Goal: Transaction & Acquisition: Purchase product/service

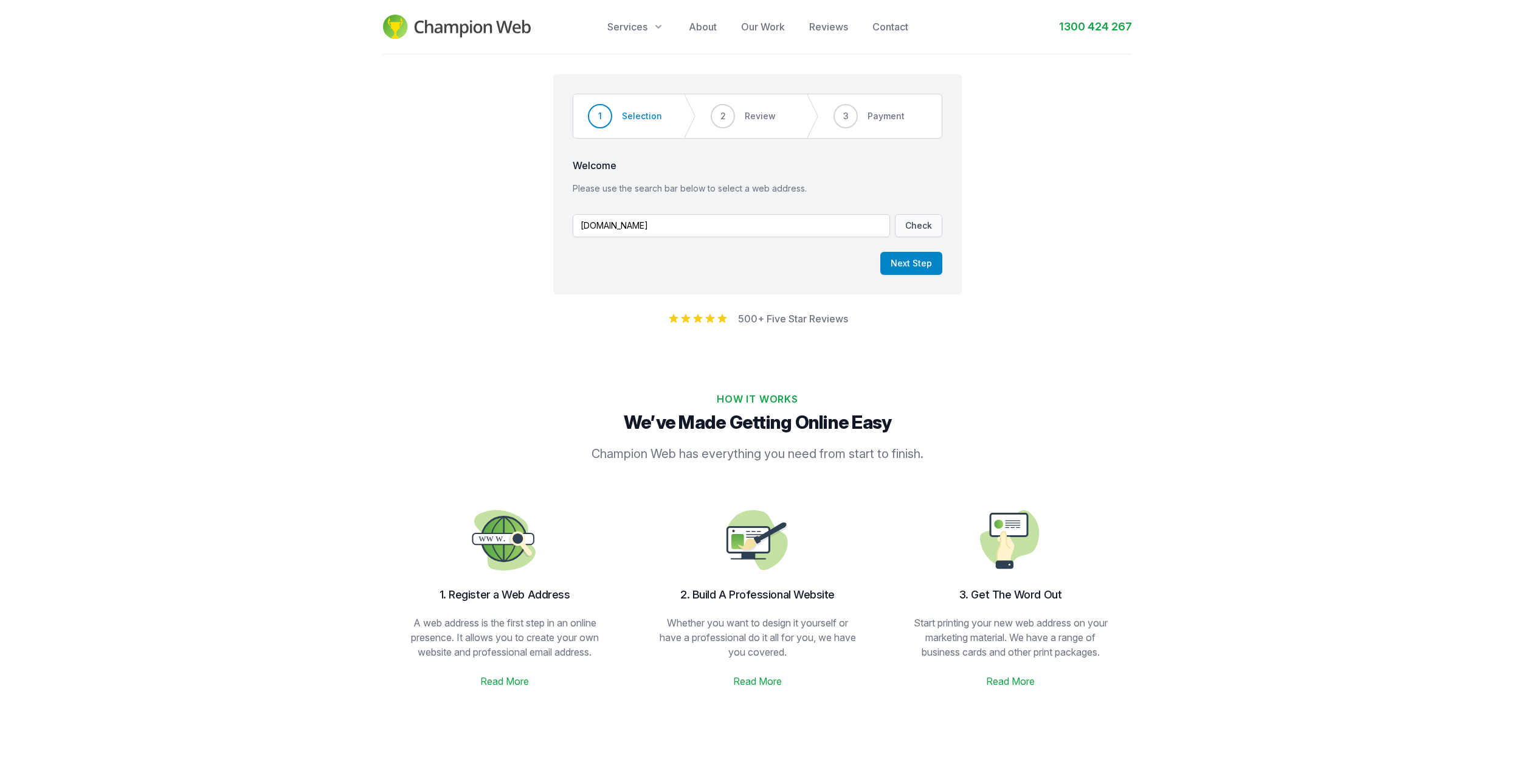
click at [918, 228] on button "Check" at bounding box center [919, 225] width 47 height 23
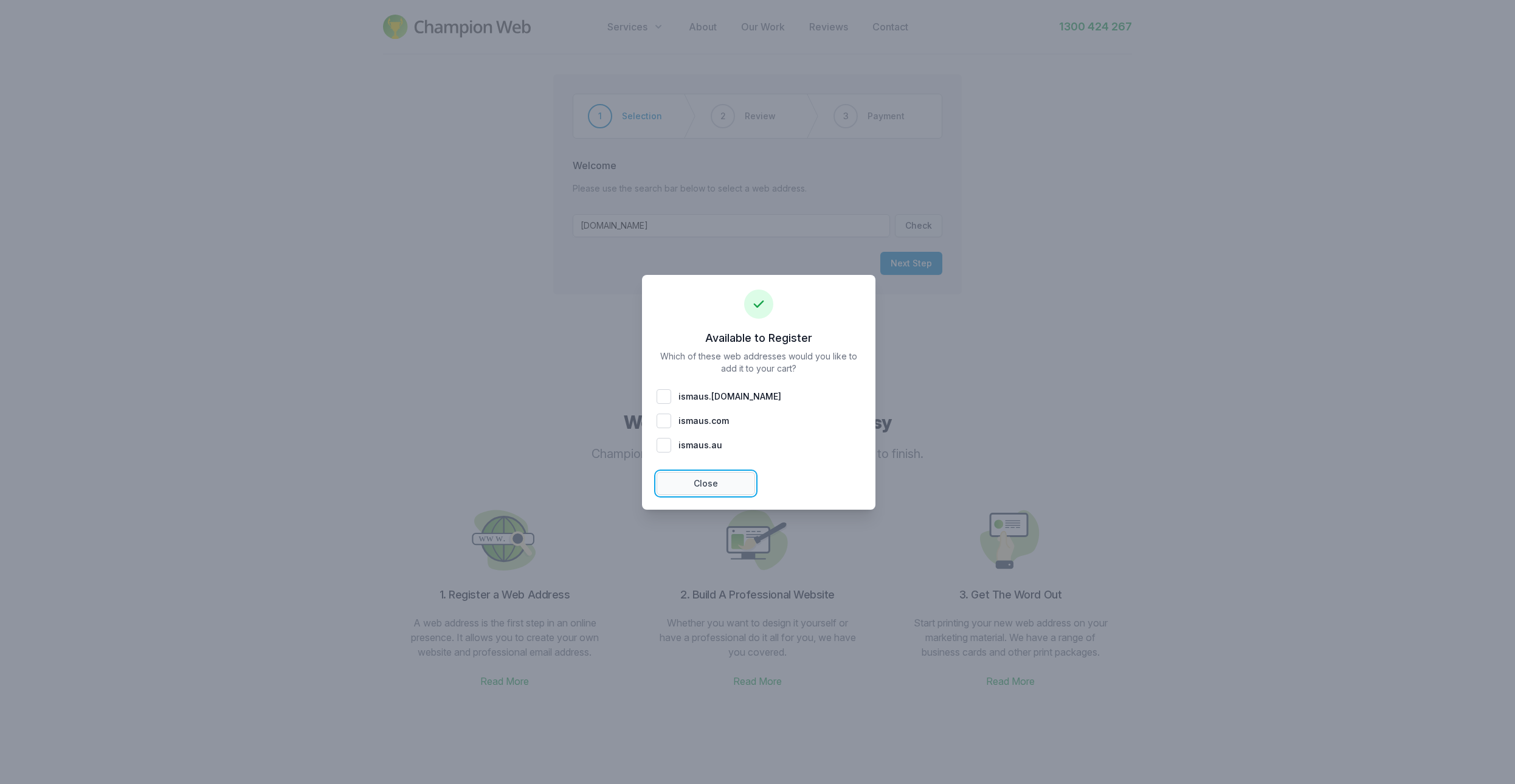
click at [693, 475] on button "Close" at bounding box center [706, 483] width 98 height 23
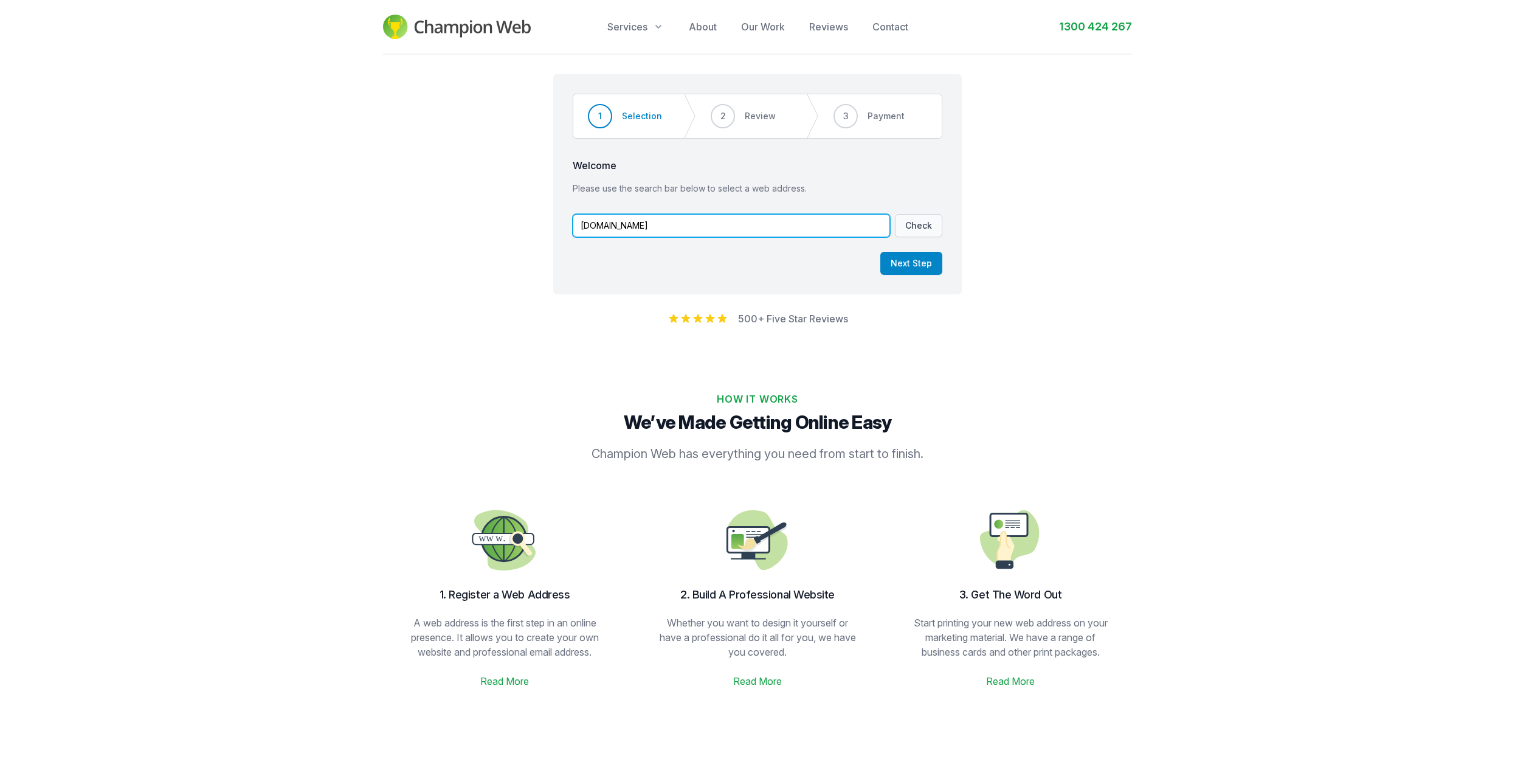
click at [626, 230] on input "[DOMAIN_NAME]" at bounding box center [732, 225] width 317 height 23
click at [630, 228] on input "[DOMAIN_NAME]" at bounding box center [732, 225] width 317 height 23
click at [914, 218] on button "Check" at bounding box center [919, 225] width 47 height 23
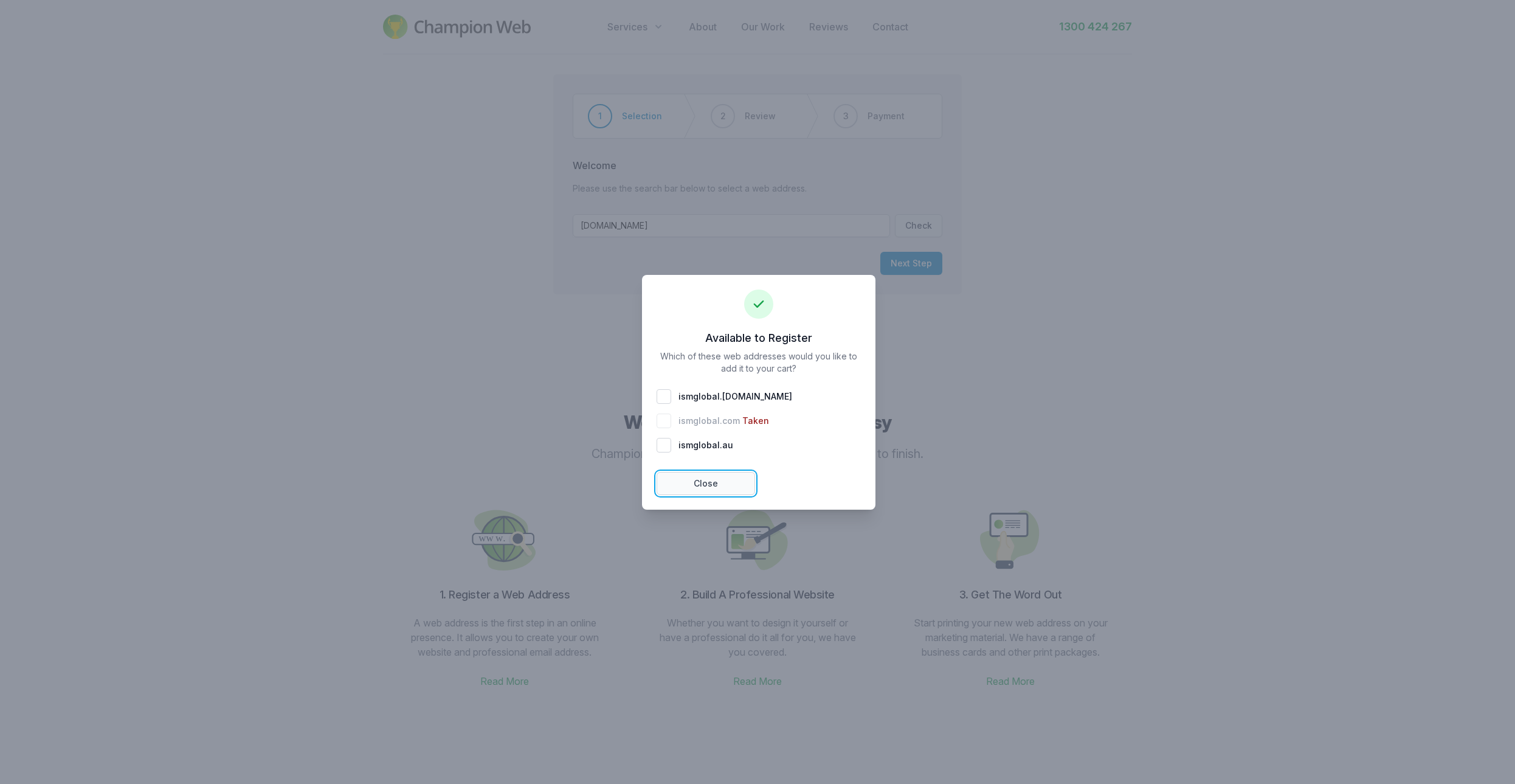
click at [718, 475] on button "Close" at bounding box center [706, 483] width 98 height 23
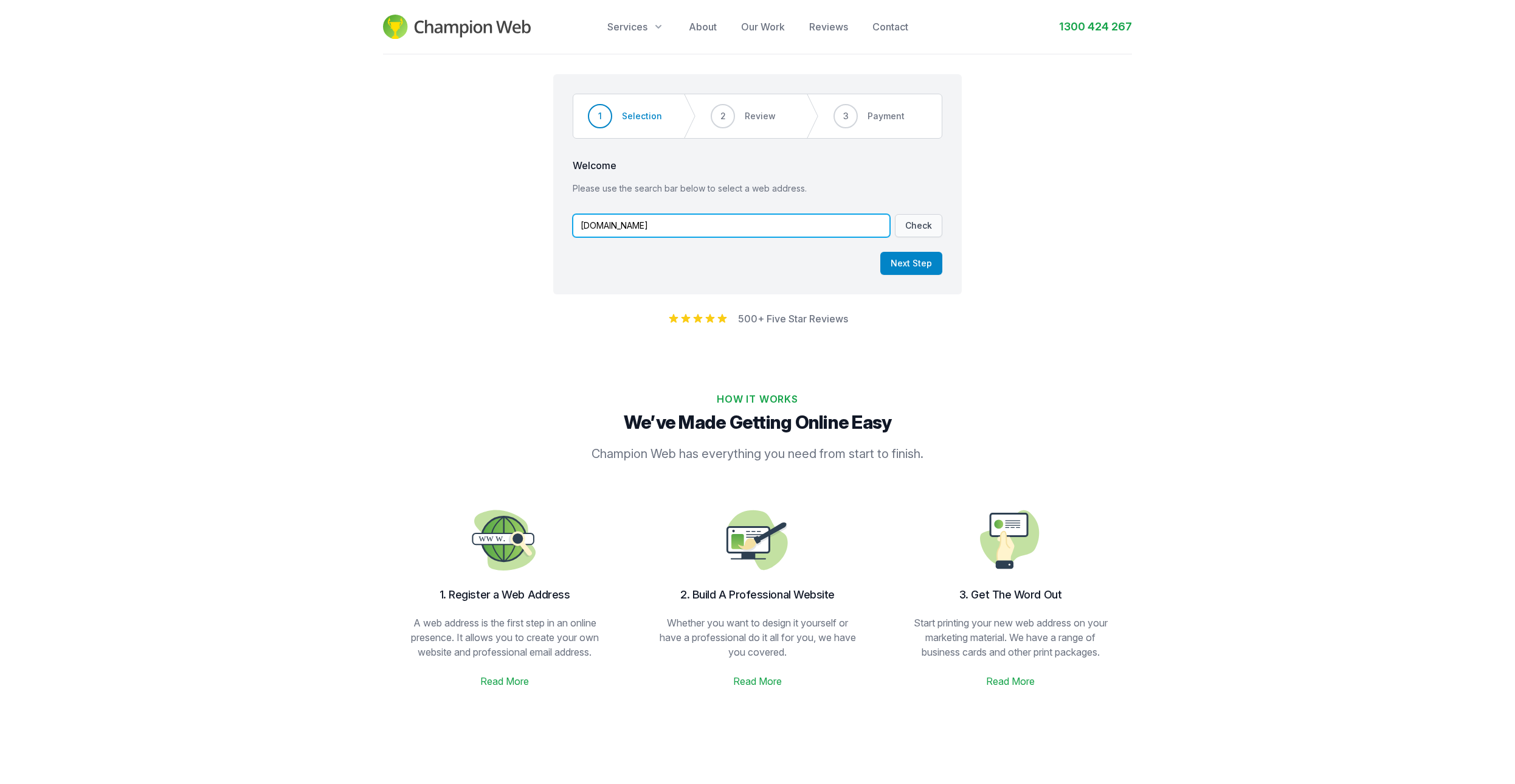
drag, startPoint x: 643, startPoint y: 227, endPoint x: 619, endPoint y: 226, distance: 24.0
click at [619, 226] on input "[DOMAIN_NAME]" at bounding box center [732, 225] width 317 height 23
click at [915, 221] on button "Check" at bounding box center [919, 225] width 47 height 23
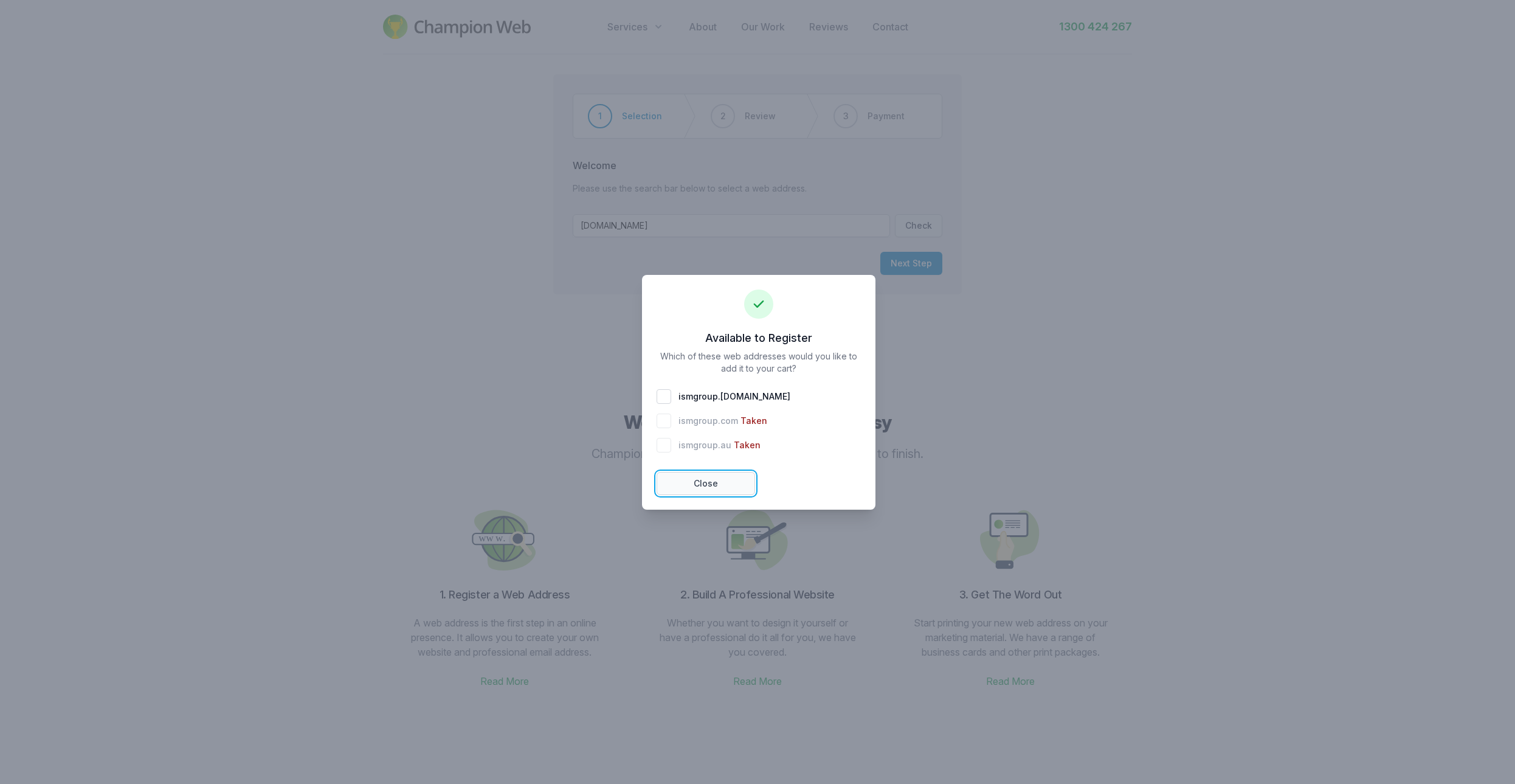
click at [694, 487] on button "Close" at bounding box center [706, 483] width 98 height 23
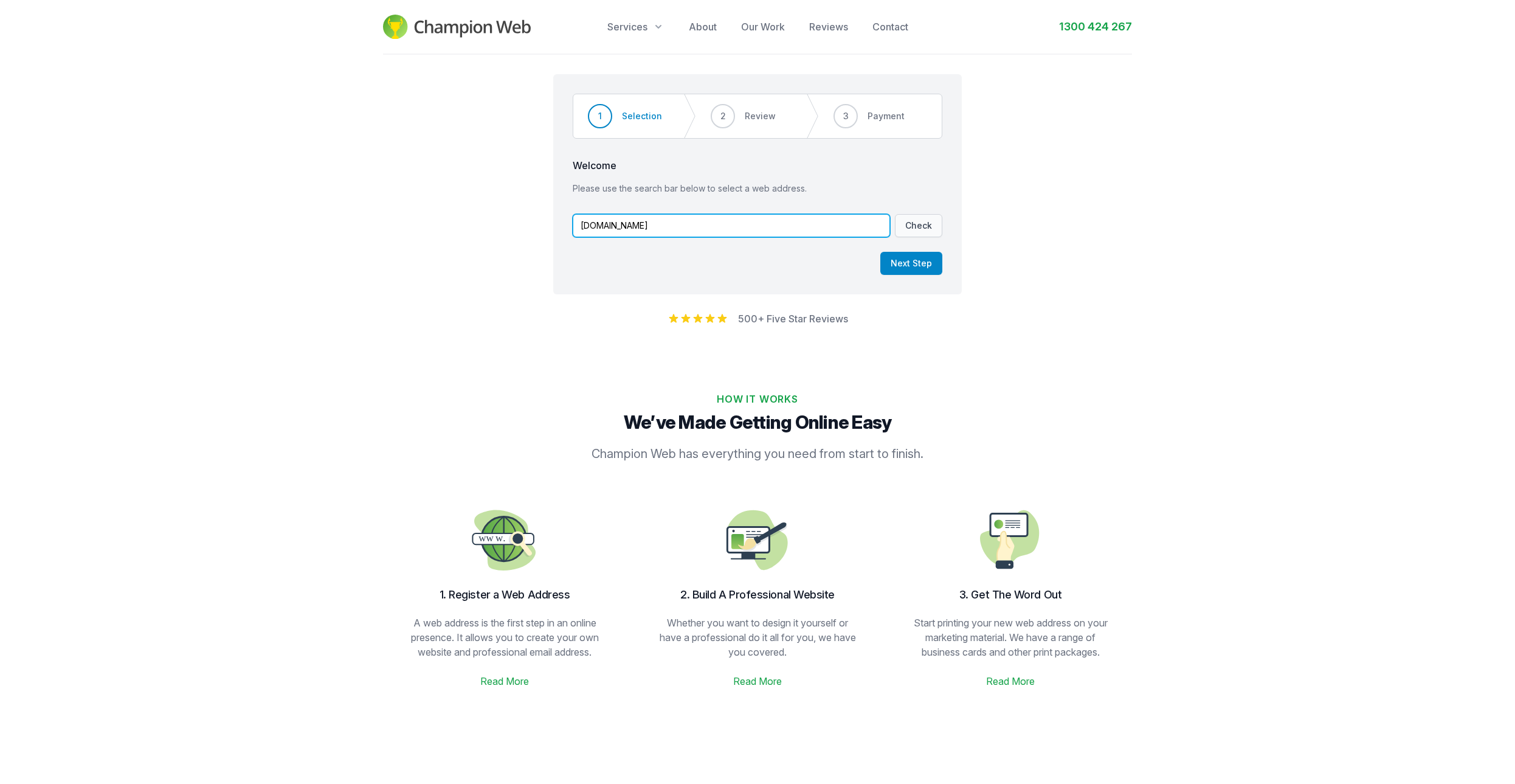
click at [640, 229] on input "[DOMAIN_NAME]" at bounding box center [732, 225] width 317 height 23
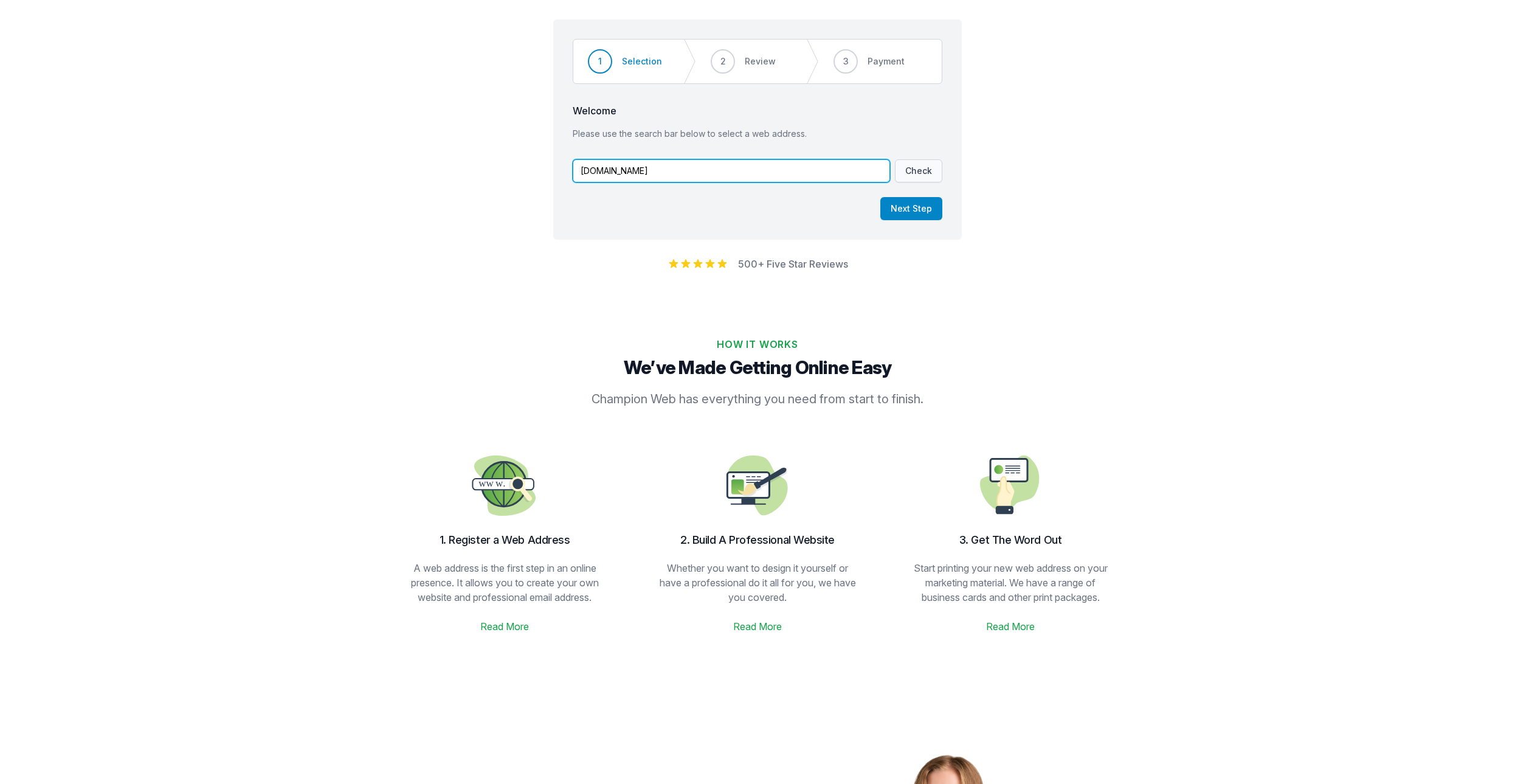
scroll to position [62, 0]
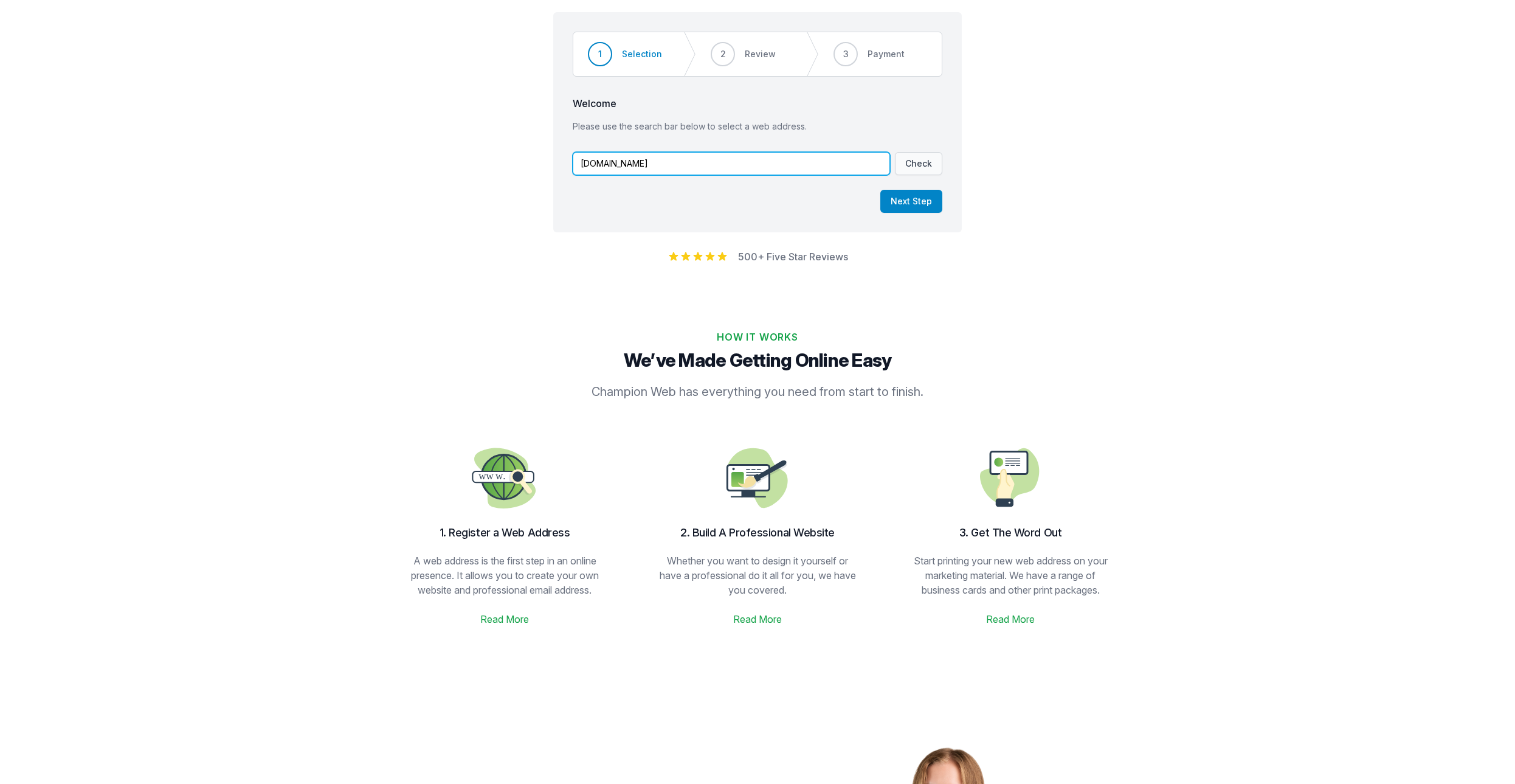
click at [617, 168] on input "[DOMAIN_NAME]" at bounding box center [732, 164] width 317 height 23
click at [911, 172] on button "Check" at bounding box center [919, 164] width 47 height 23
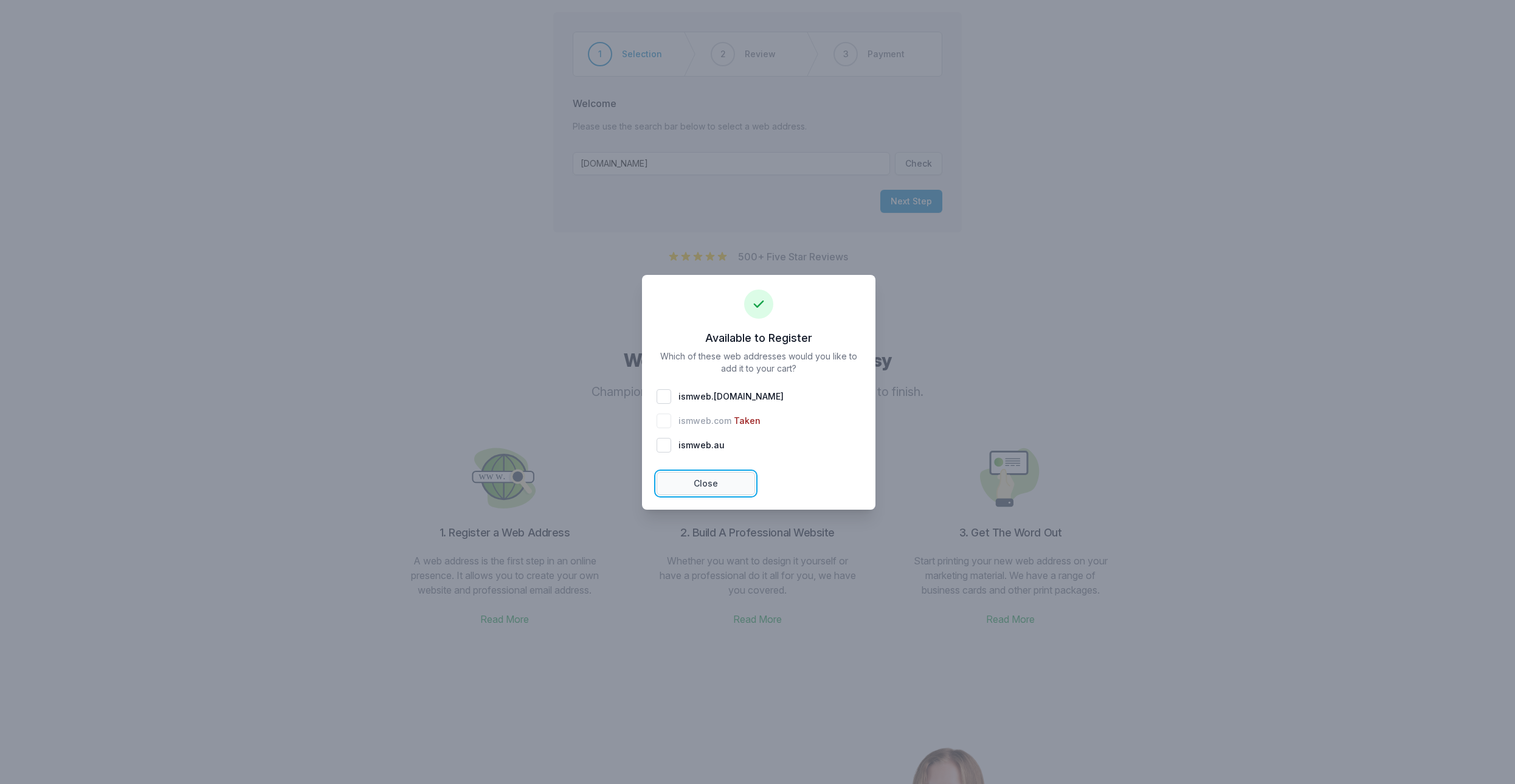
click at [717, 482] on button "Close" at bounding box center [706, 483] width 98 height 23
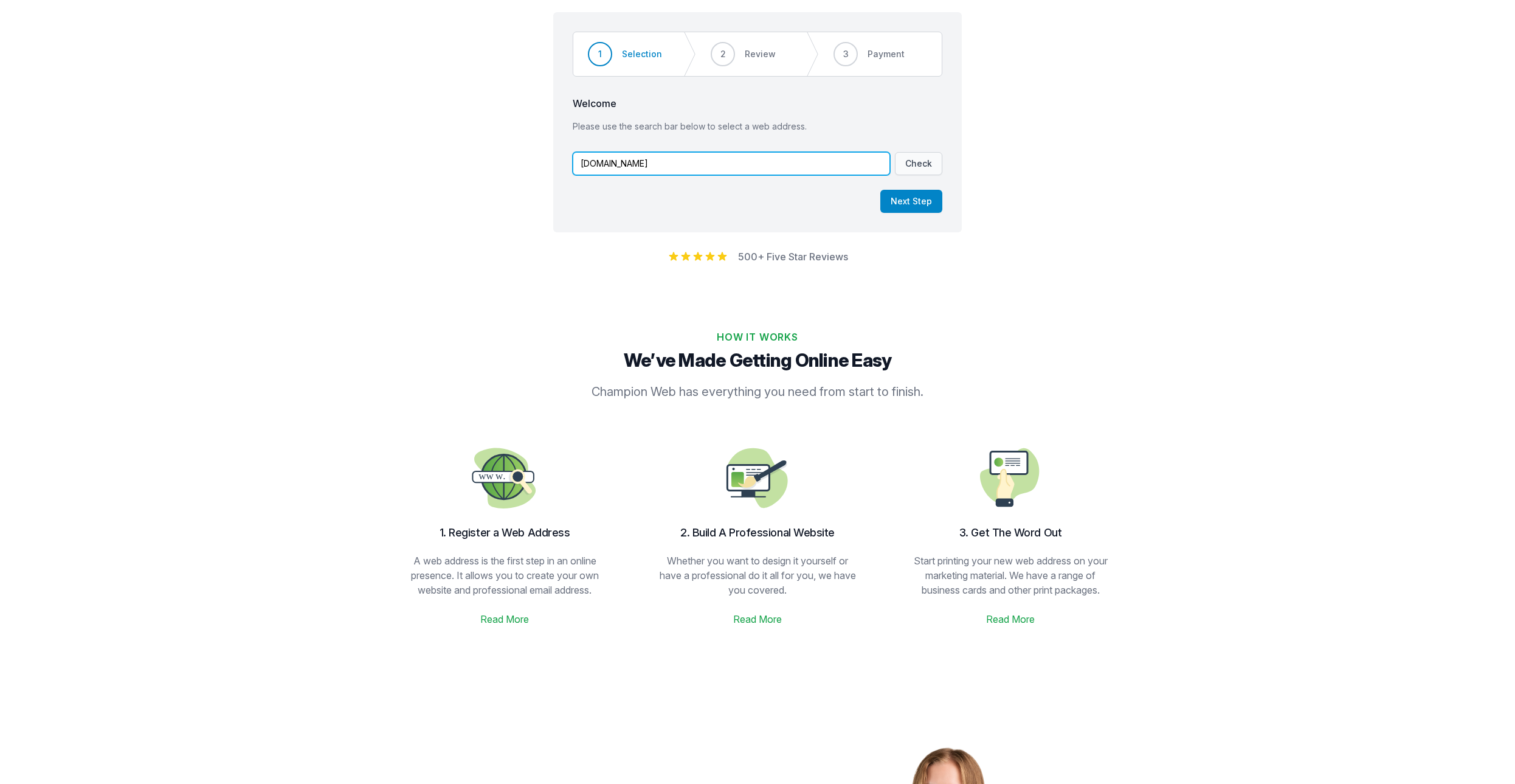
drag, startPoint x: 633, startPoint y: 169, endPoint x: 697, endPoint y: 152, distance: 66.2
click at [634, 169] on input "[DOMAIN_NAME]" at bounding box center [732, 164] width 317 height 23
click at [912, 164] on button "Check" at bounding box center [919, 164] width 47 height 23
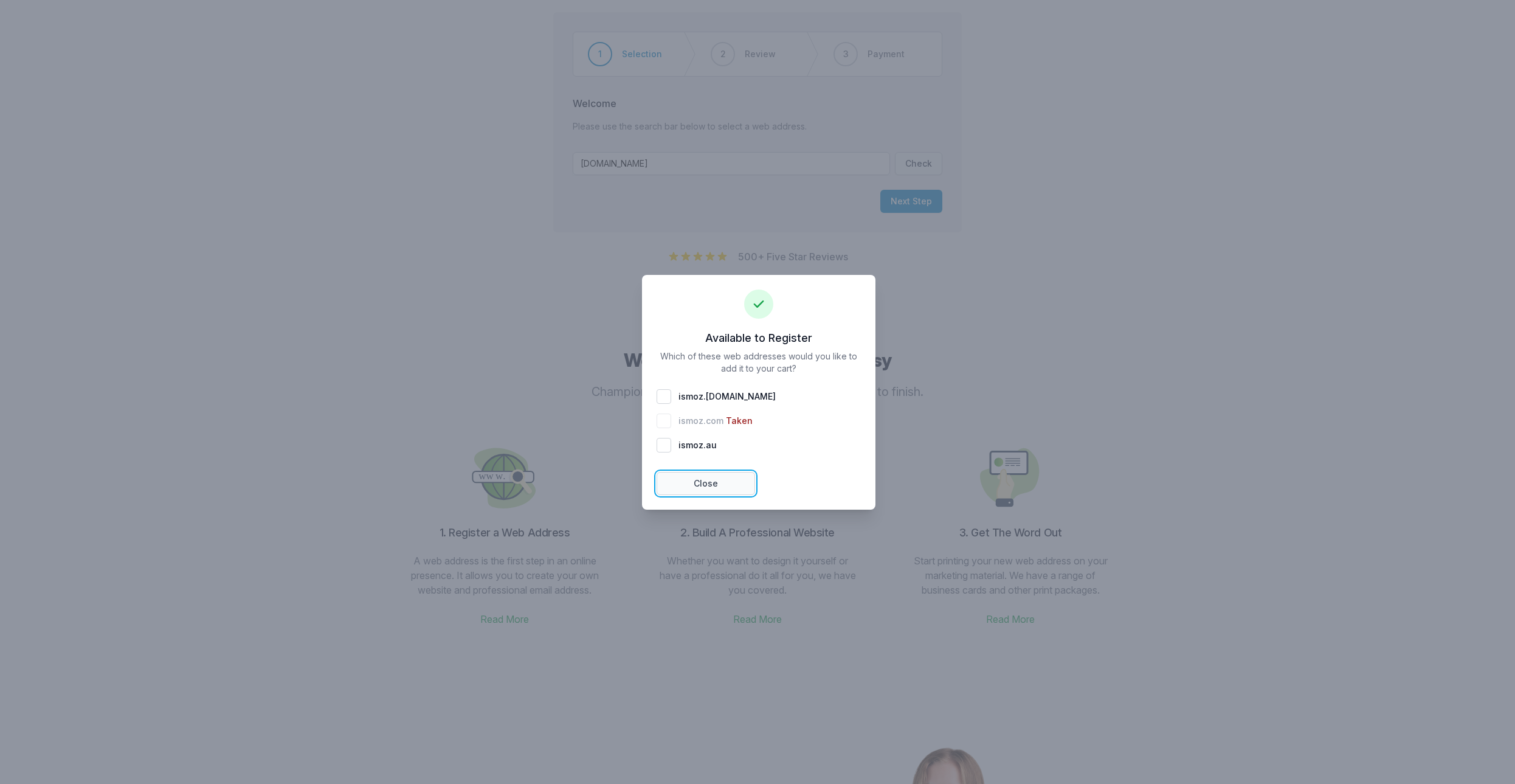
click at [693, 488] on button "Close" at bounding box center [706, 483] width 98 height 23
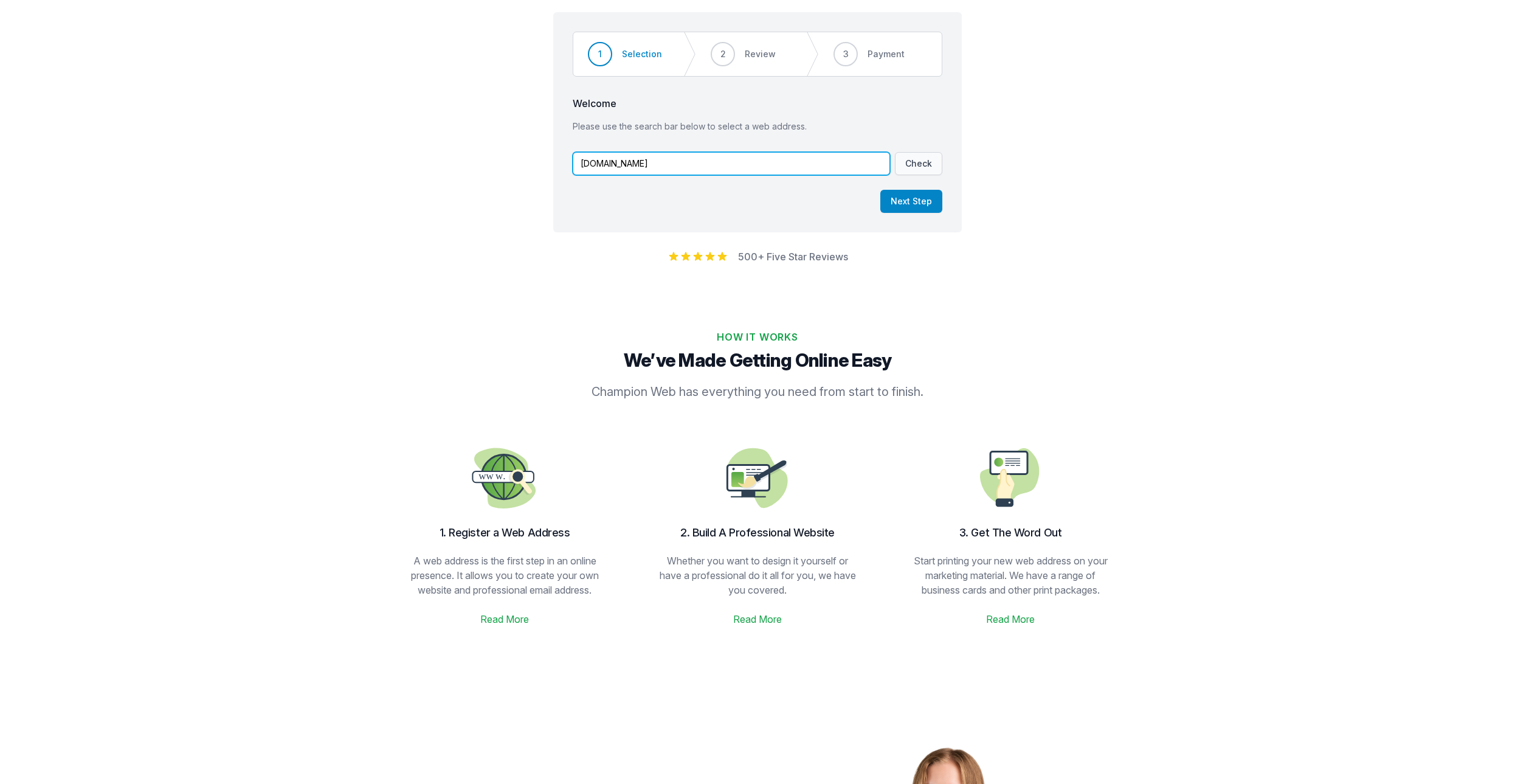
click at [627, 172] on input "[DOMAIN_NAME]" at bounding box center [732, 164] width 317 height 23
type input "[DOMAIN_NAME]"
click at [919, 159] on button "Check" at bounding box center [919, 164] width 47 height 23
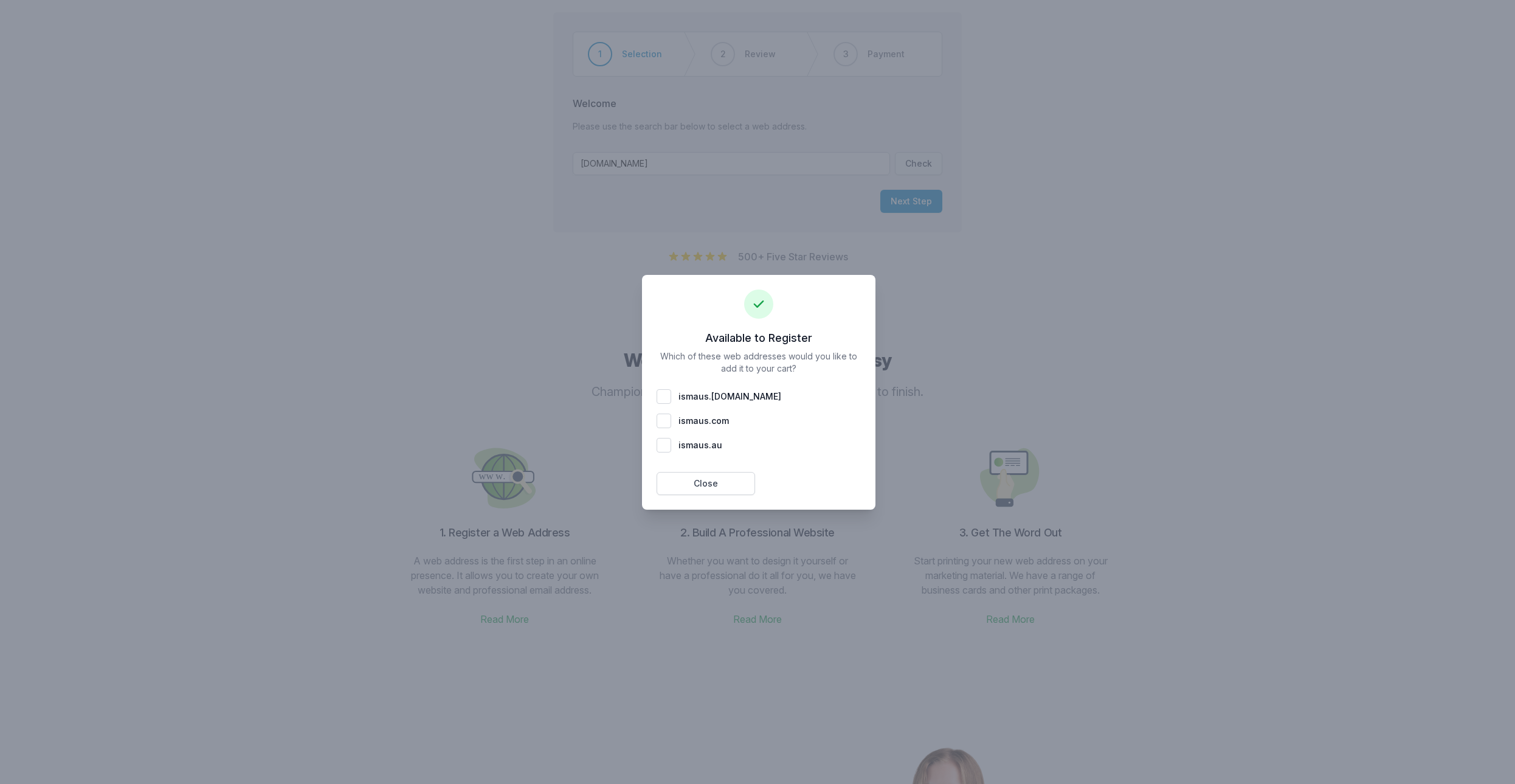
click at [664, 423] on div "ismaus . com" at bounding box center [759, 421] width 205 height 14
checkbox input "true"
click at [665, 396] on div "ismaus . [DOMAIN_NAME]" at bounding box center [759, 396] width 205 height 14
checkbox input "true"
click at [685, 482] on button "Close" at bounding box center [706, 483] width 98 height 23
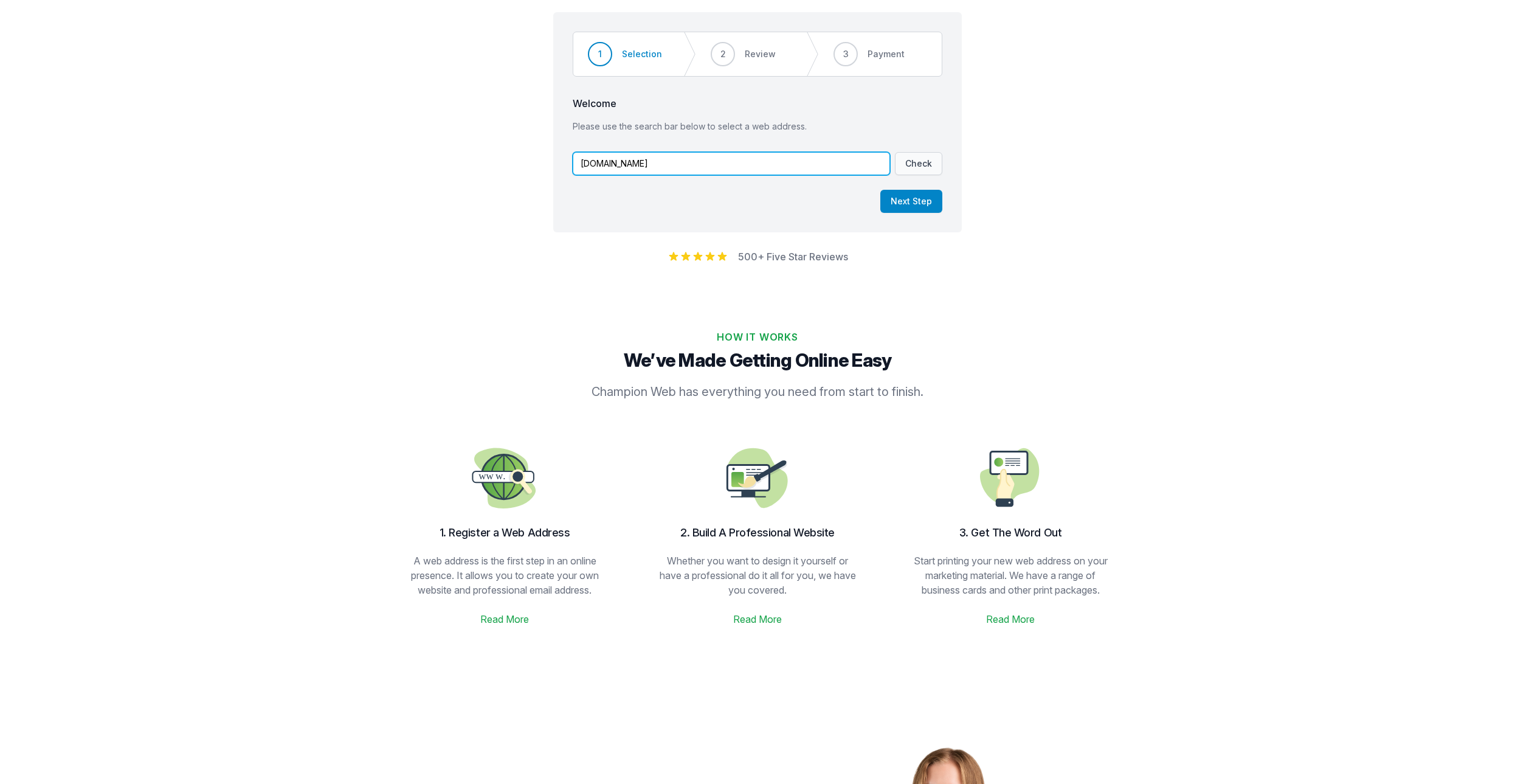
click at [630, 166] on input "[DOMAIN_NAME]" at bounding box center [732, 164] width 317 height 23
click at [701, 187] on div "Step 1 of 3 Step 1 Step 2 Step 3 1 Selection 2 Review 3 Payment Welcome Please …" at bounding box center [758, 122] width 409 height 220
click at [925, 173] on button "Check" at bounding box center [919, 164] width 47 height 23
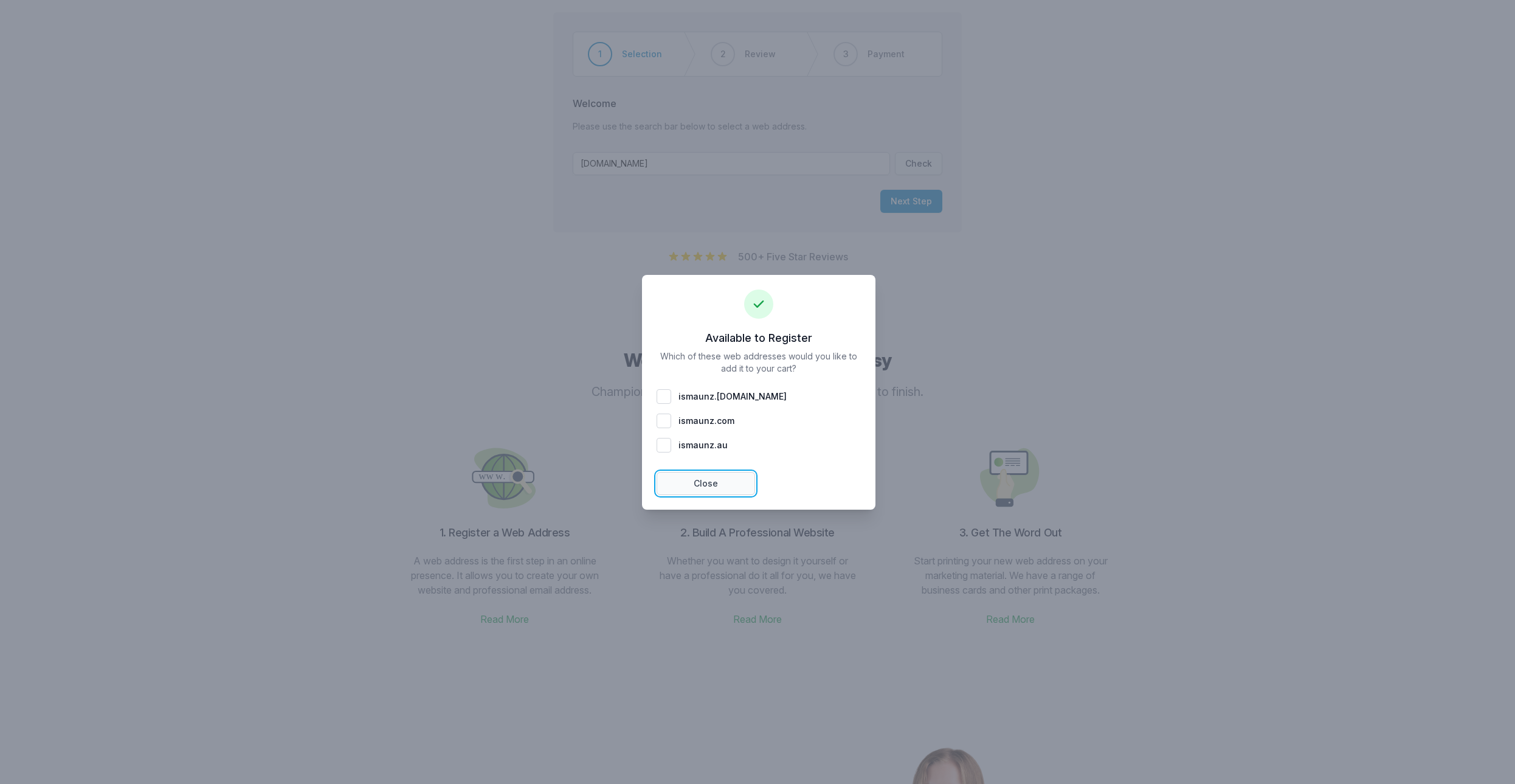
click at [717, 481] on button "Close" at bounding box center [706, 483] width 98 height 23
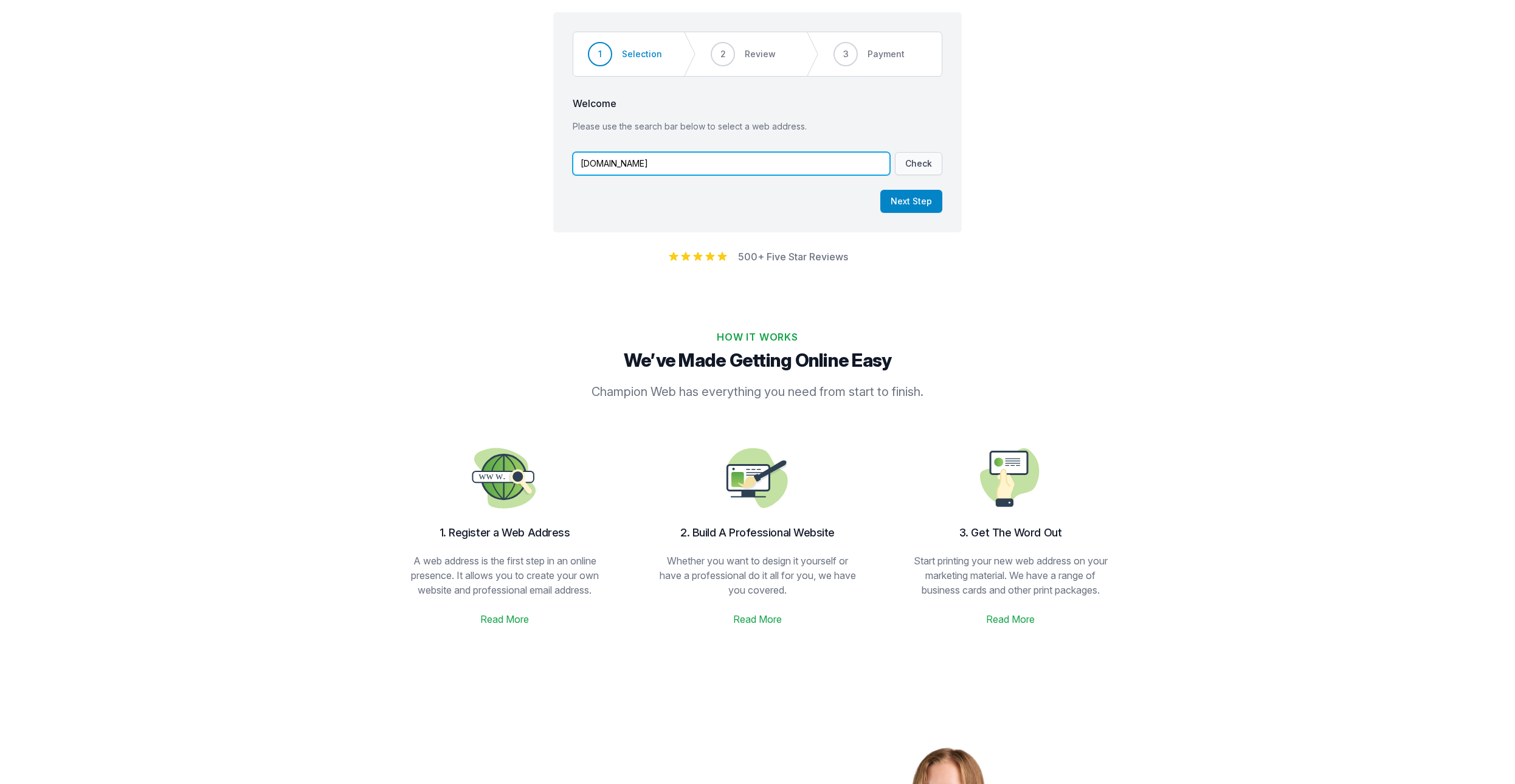
click at [635, 167] on input "[DOMAIN_NAME]" at bounding box center [732, 164] width 317 height 23
click at [910, 166] on button "Check" at bounding box center [919, 164] width 47 height 23
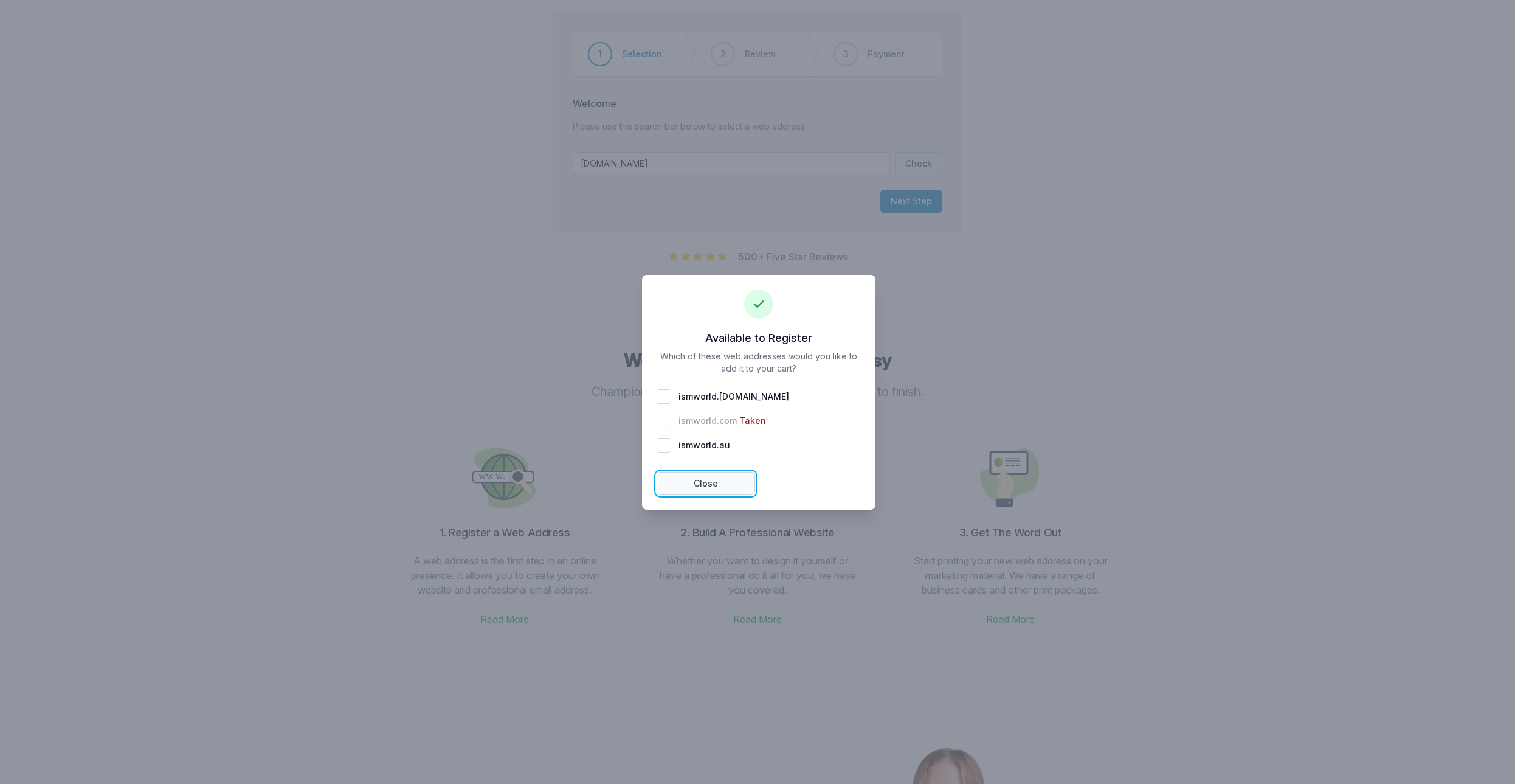
click at [697, 477] on button "Close" at bounding box center [706, 483] width 98 height 23
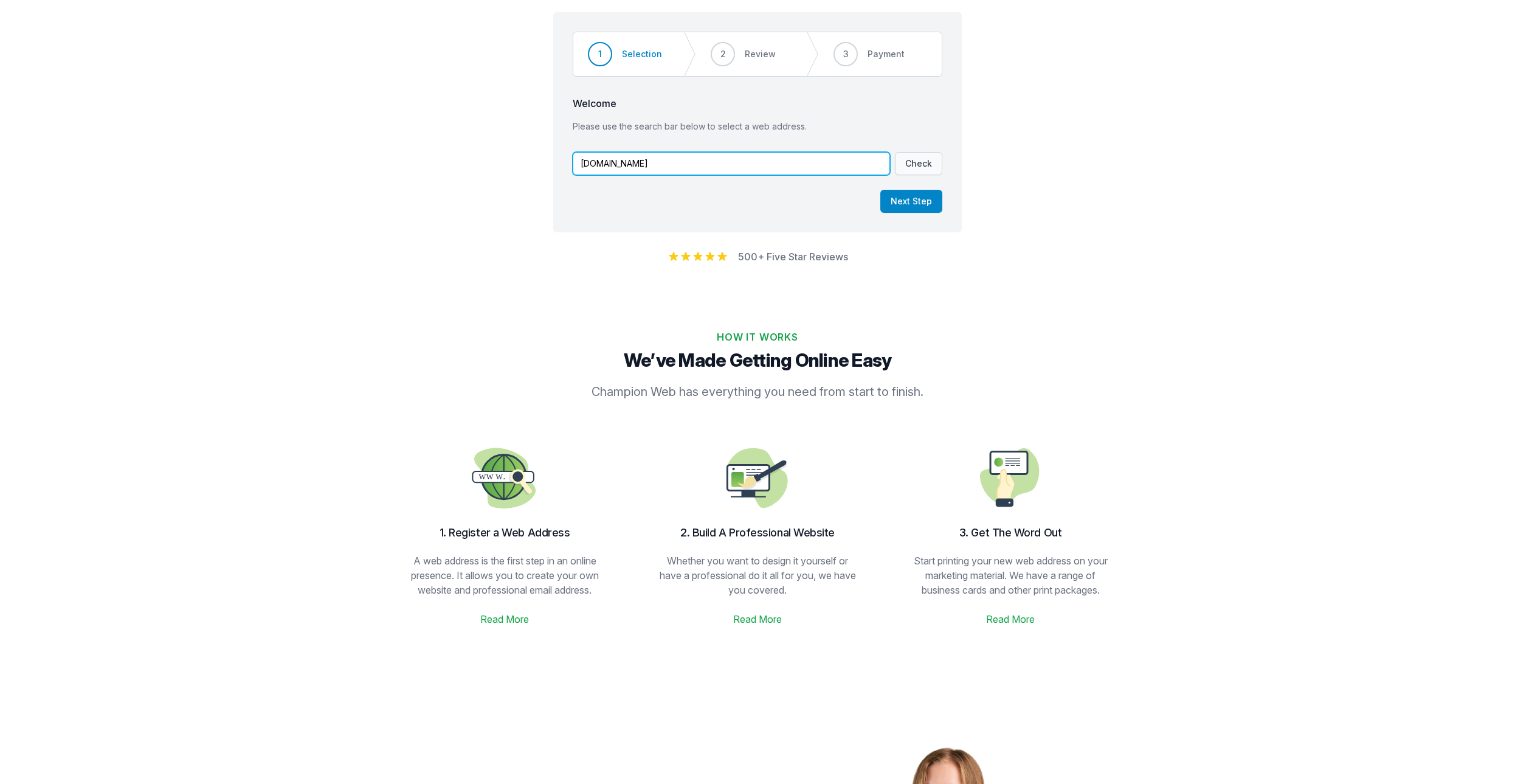
click at [639, 169] on input "[DOMAIN_NAME]" at bounding box center [732, 164] width 317 height 23
click at [919, 166] on button "Check" at bounding box center [919, 164] width 47 height 23
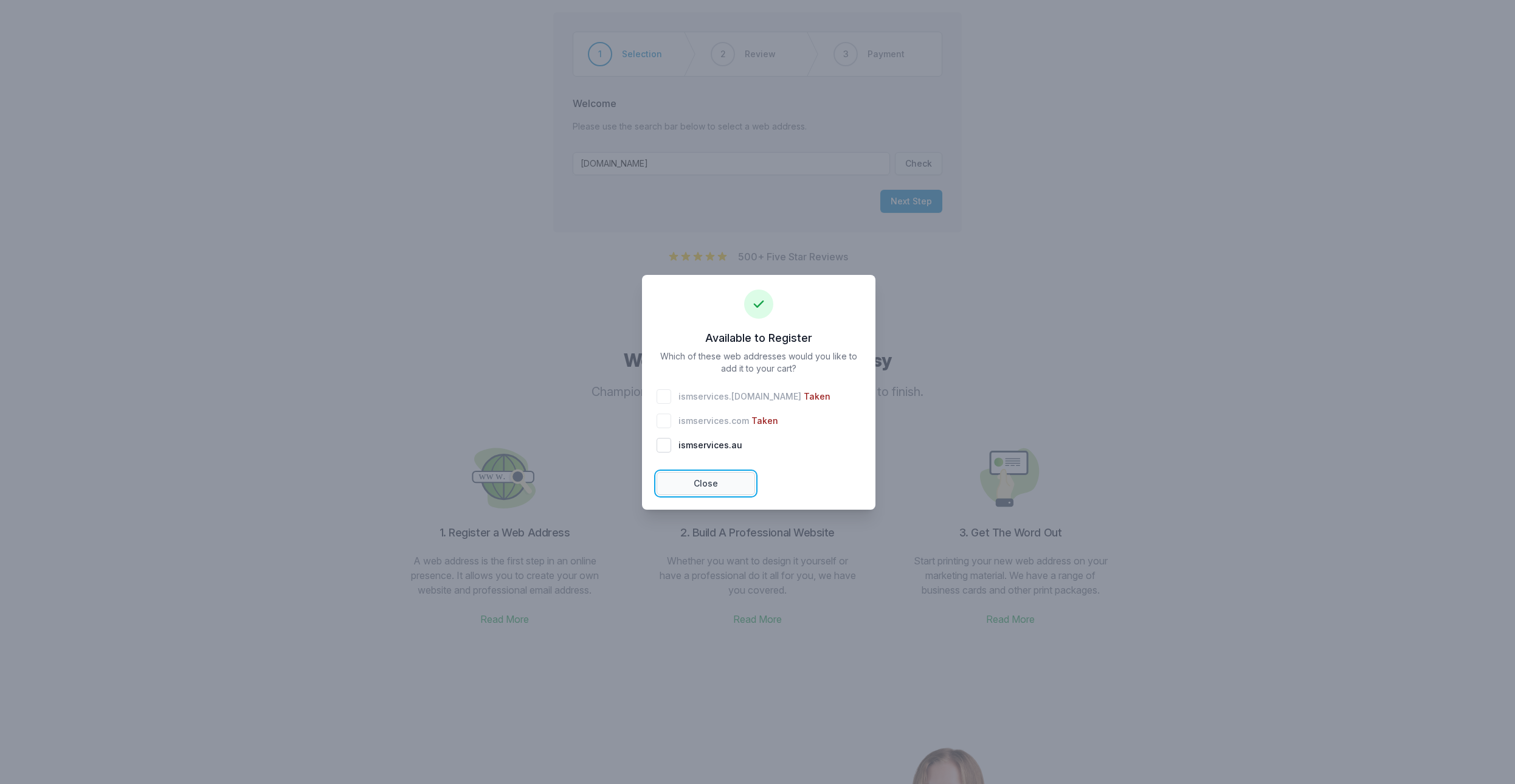
click at [701, 487] on button "Close" at bounding box center [706, 483] width 98 height 23
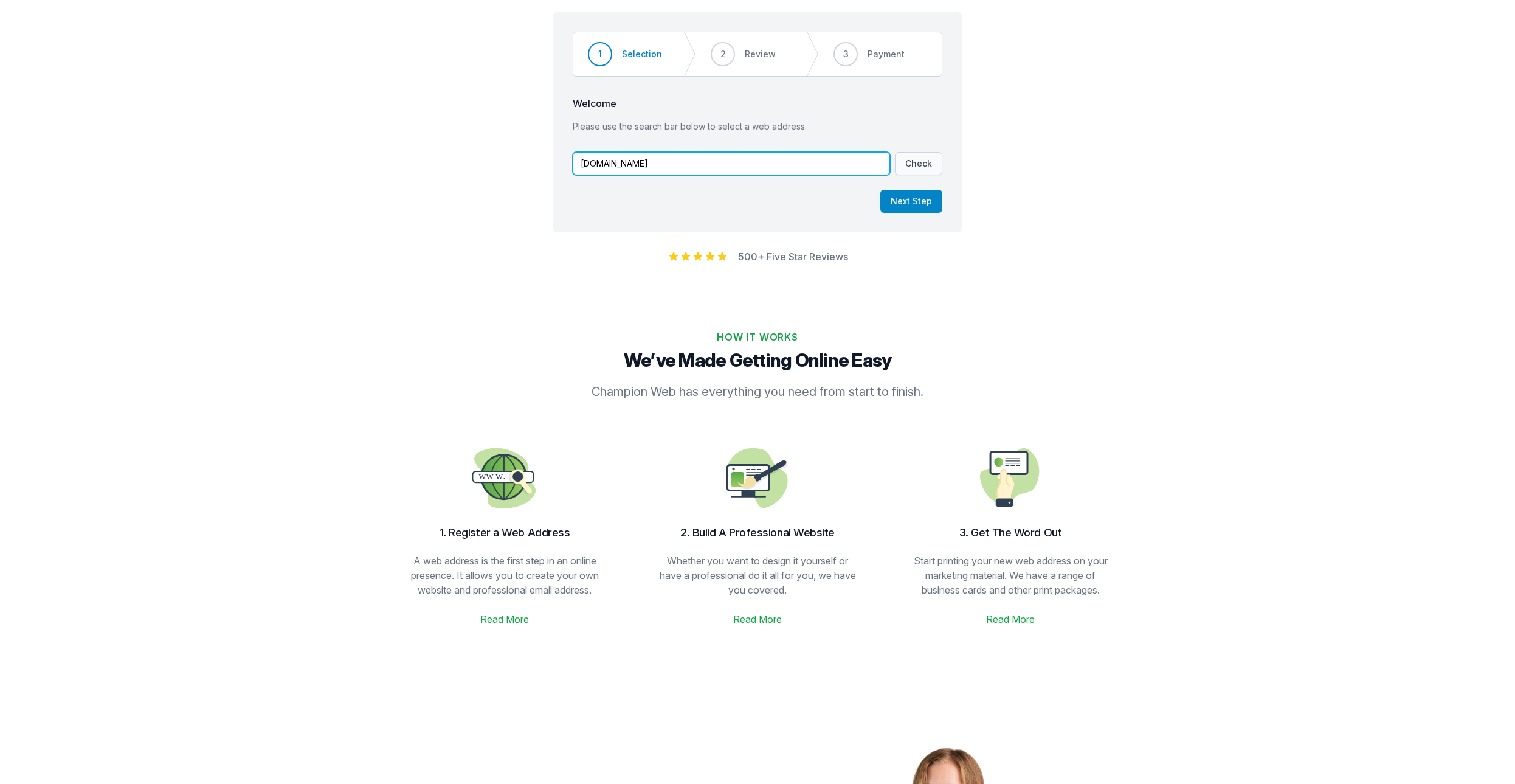
click at [650, 168] on input "[DOMAIN_NAME]" at bounding box center [732, 164] width 317 height 23
click at [931, 174] on button "Check" at bounding box center [919, 164] width 47 height 23
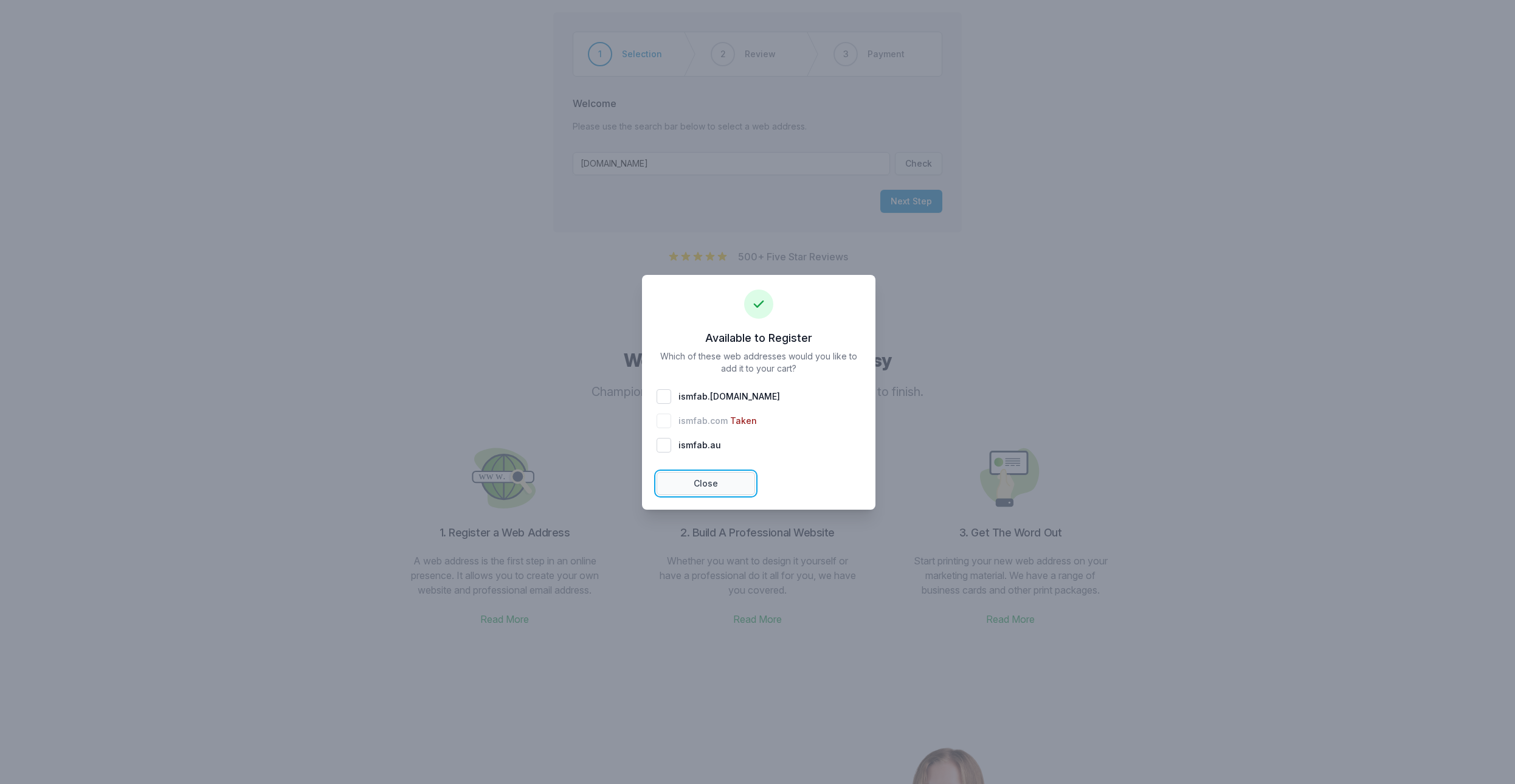
click at [709, 493] on button "Close" at bounding box center [706, 483] width 98 height 23
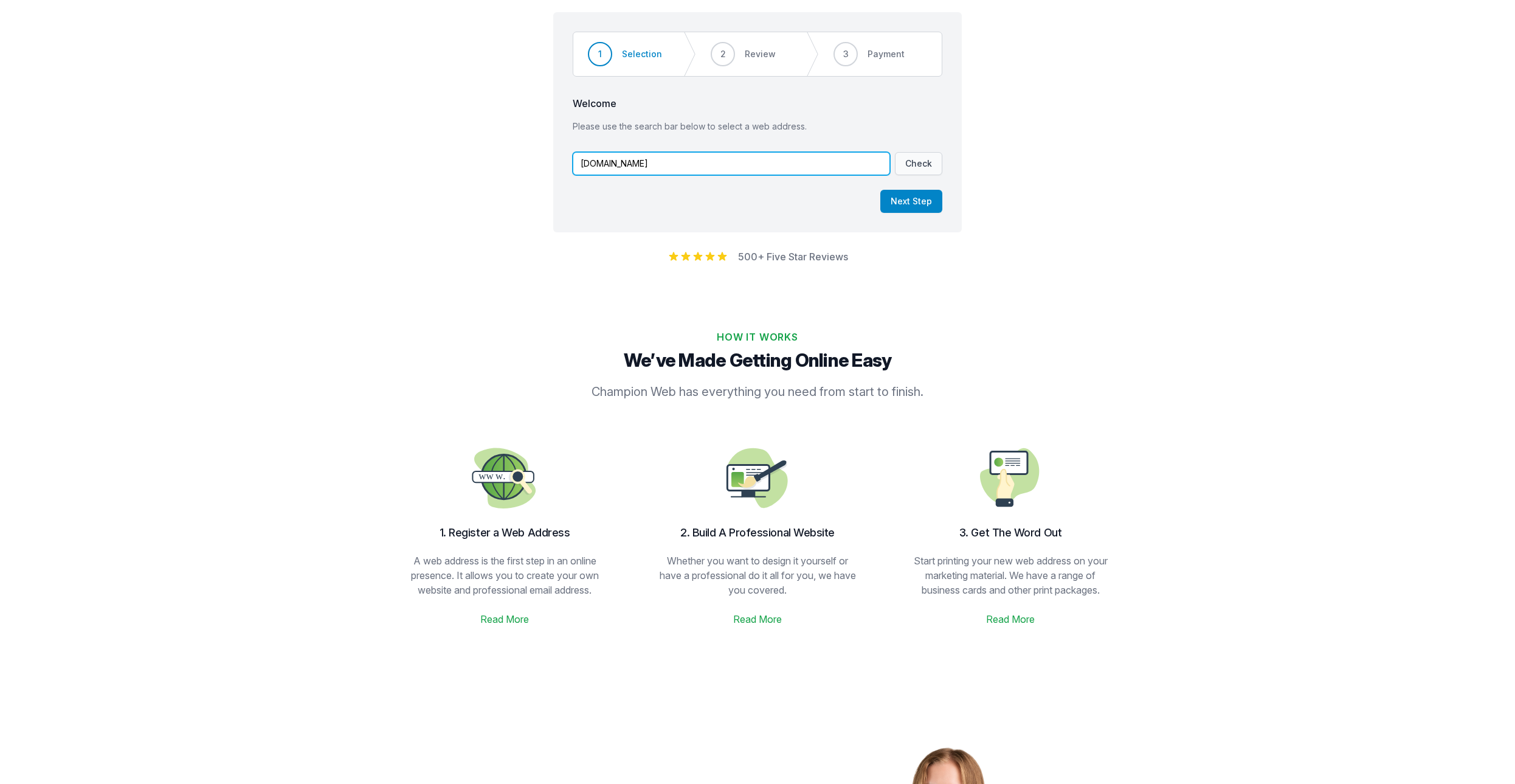
click at [628, 170] on input "[DOMAIN_NAME]" at bounding box center [732, 164] width 317 height 23
click at [916, 159] on button "Check" at bounding box center [919, 164] width 47 height 23
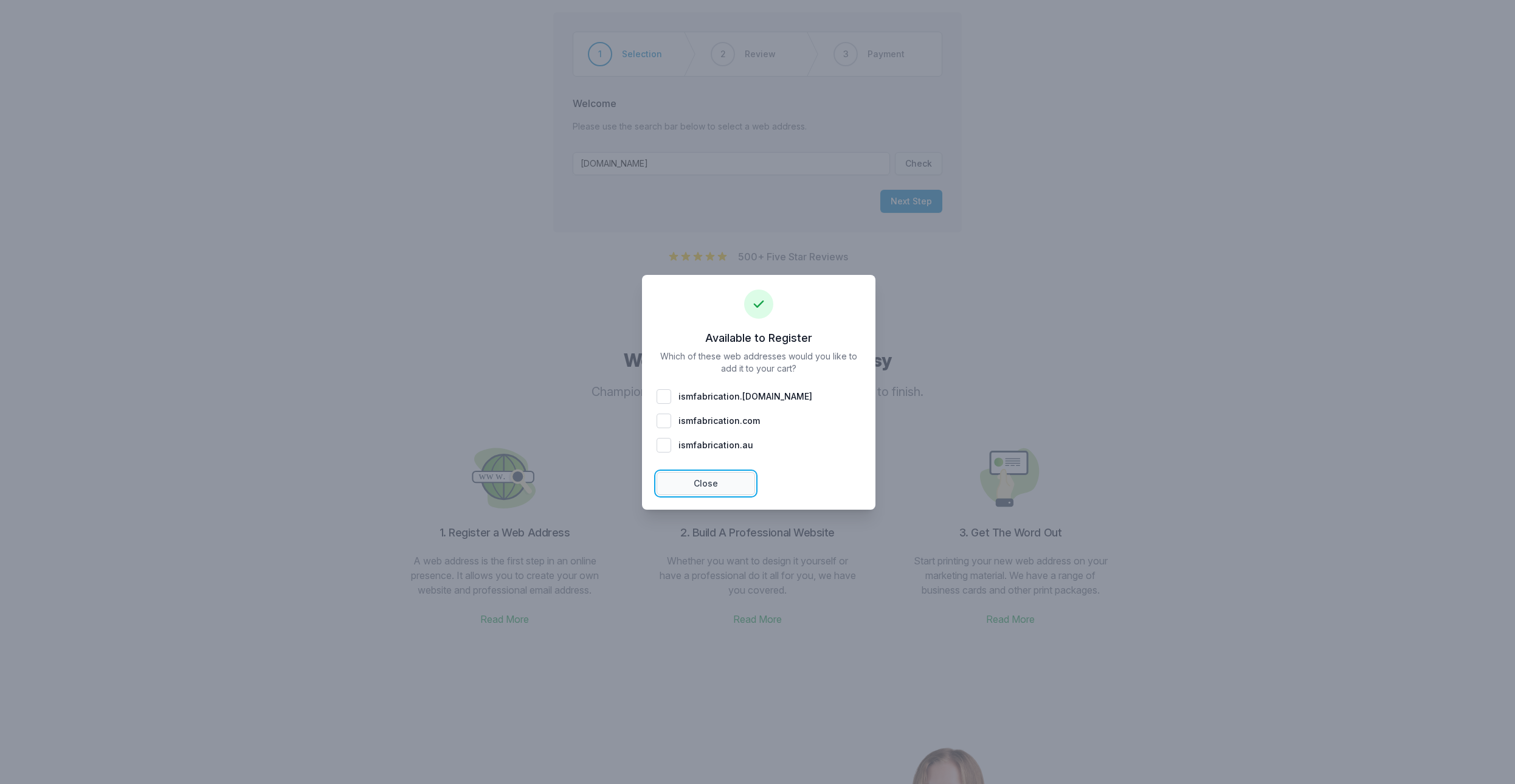
click at [701, 487] on button "Close" at bounding box center [706, 483] width 98 height 23
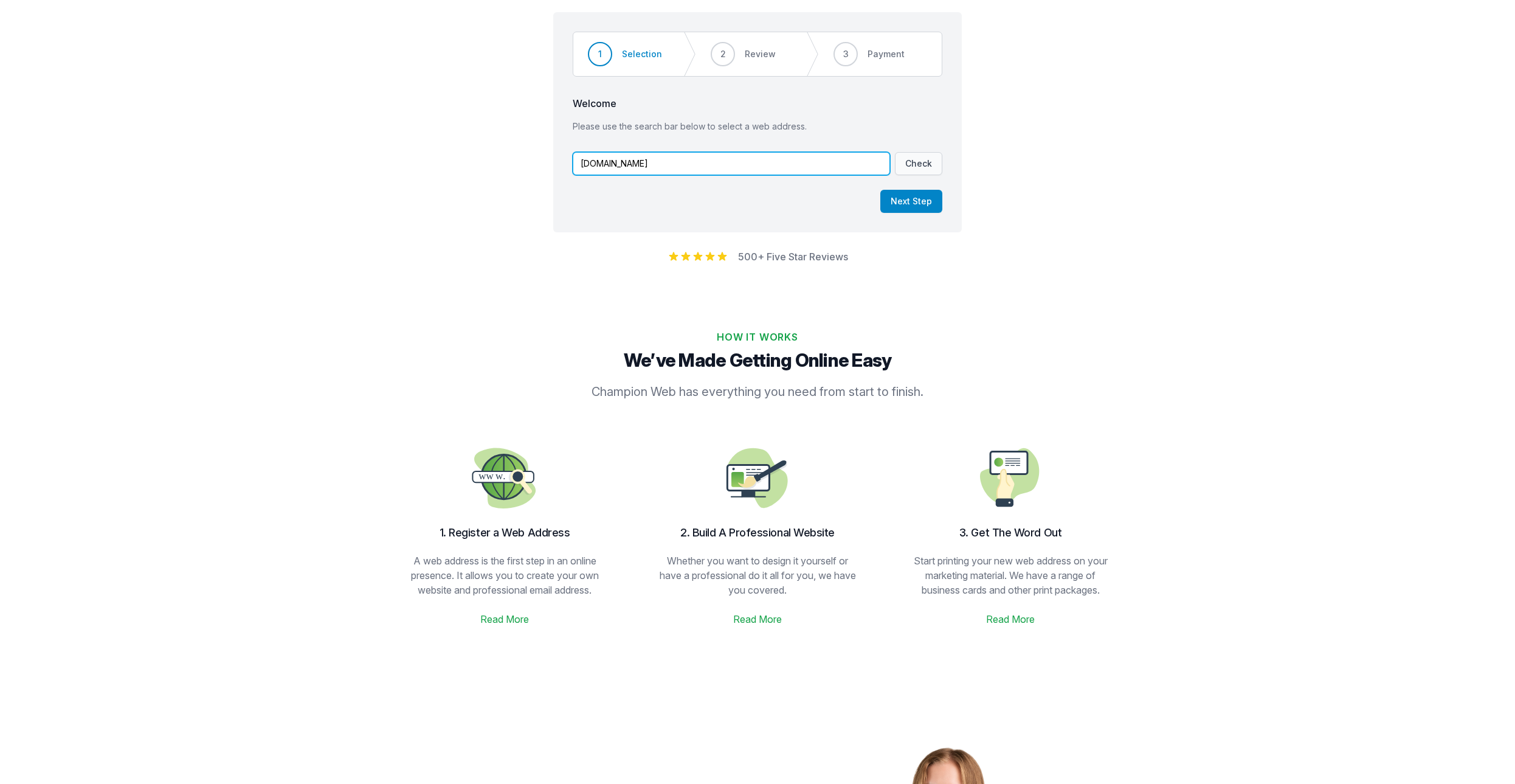
click at [658, 165] on input "[DOMAIN_NAME]" at bounding box center [732, 164] width 317 height 23
click at [617, 164] on input "[DOMAIN_NAME]" at bounding box center [732, 164] width 317 height 23
click at [915, 160] on button "Check" at bounding box center [919, 164] width 47 height 23
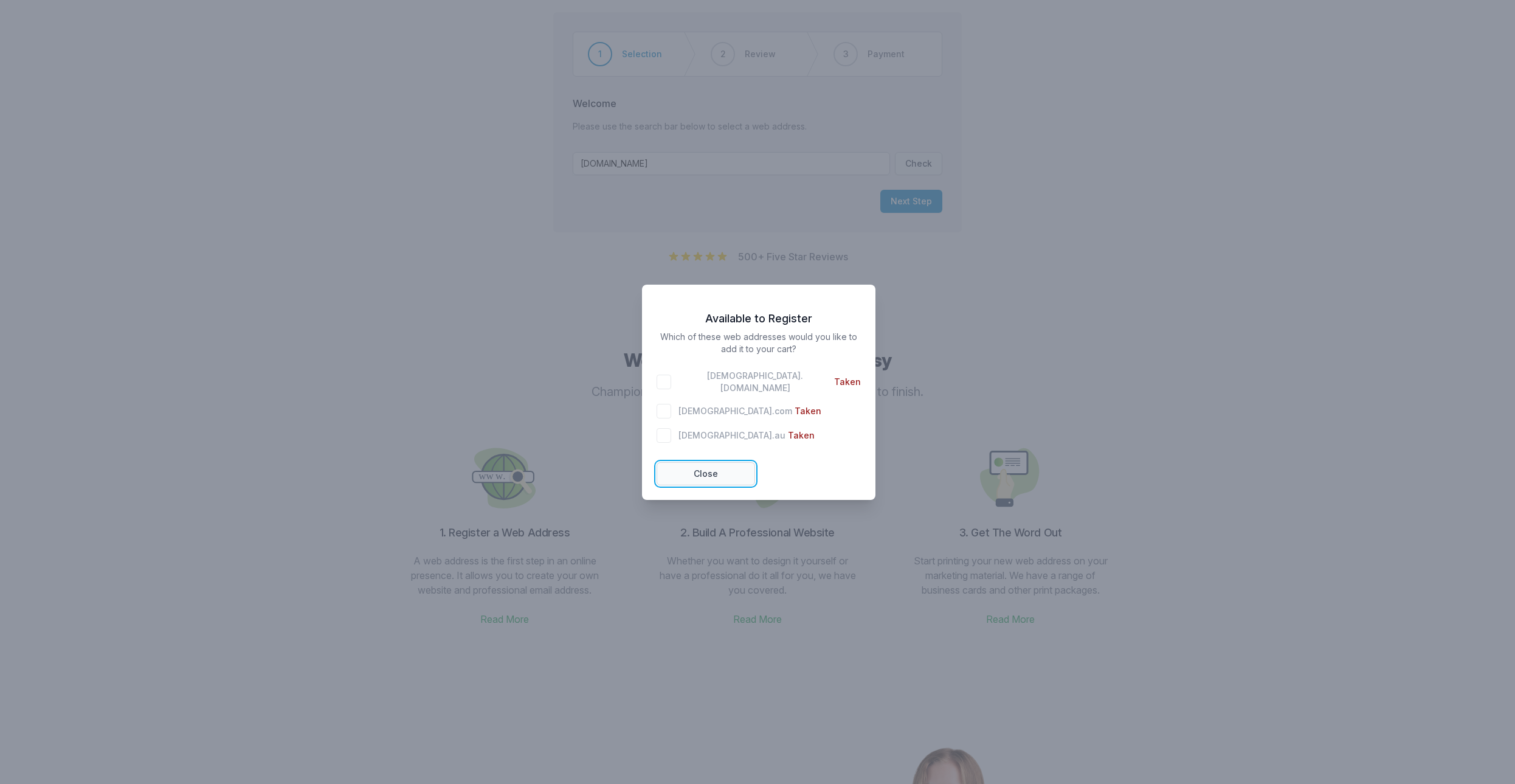
click at [719, 465] on button "Close" at bounding box center [706, 474] width 98 height 23
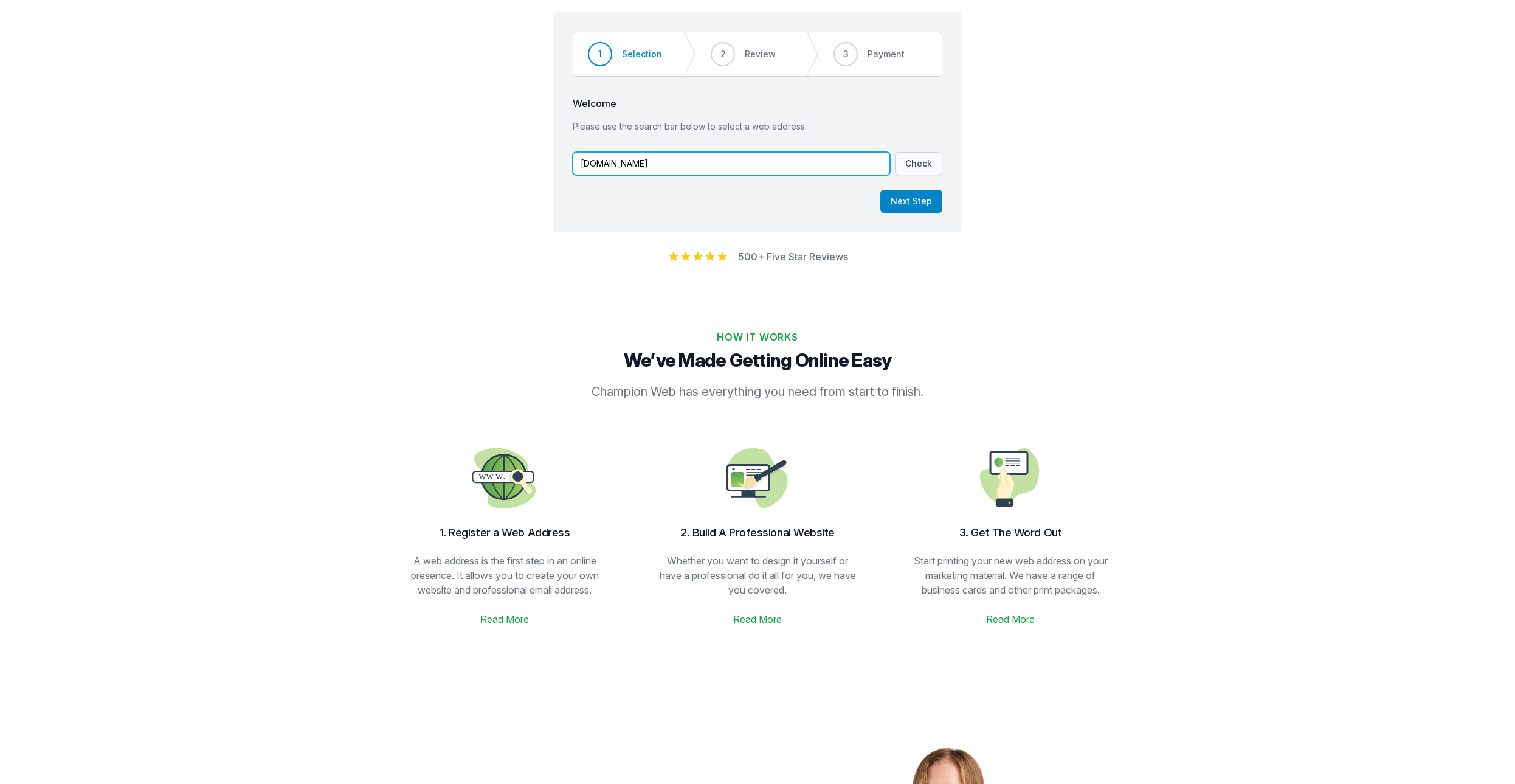
click at [622, 167] on input "[DOMAIN_NAME]" at bounding box center [732, 164] width 317 height 23
type input "[DOMAIN_NAME]"
click at [931, 169] on button "Check" at bounding box center [919, 164] width 47 height 23
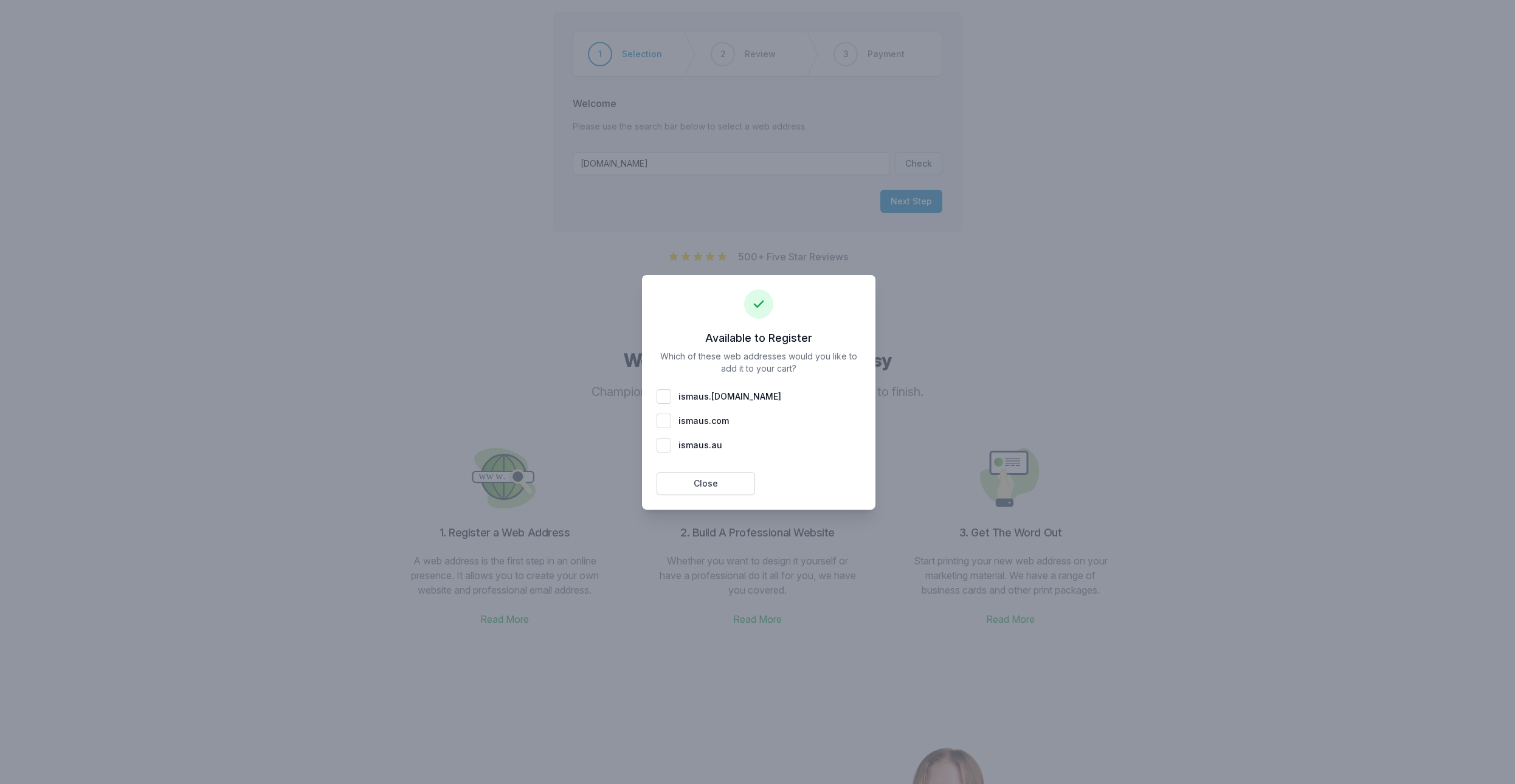
click at [670, 424] on div "ismaus . com" at bounding box center [759, 421] width 205 height 14
checkbox input "true"
click at [663, 391] on div "ismaus . [DOMAIN_NAME]" at bounding box center [759, 396] width 205 height 14
checkbox input "true"
click at [821, 490] on button "Add 2 To Cart" at bounding box center [811, 483] width 98 height 23
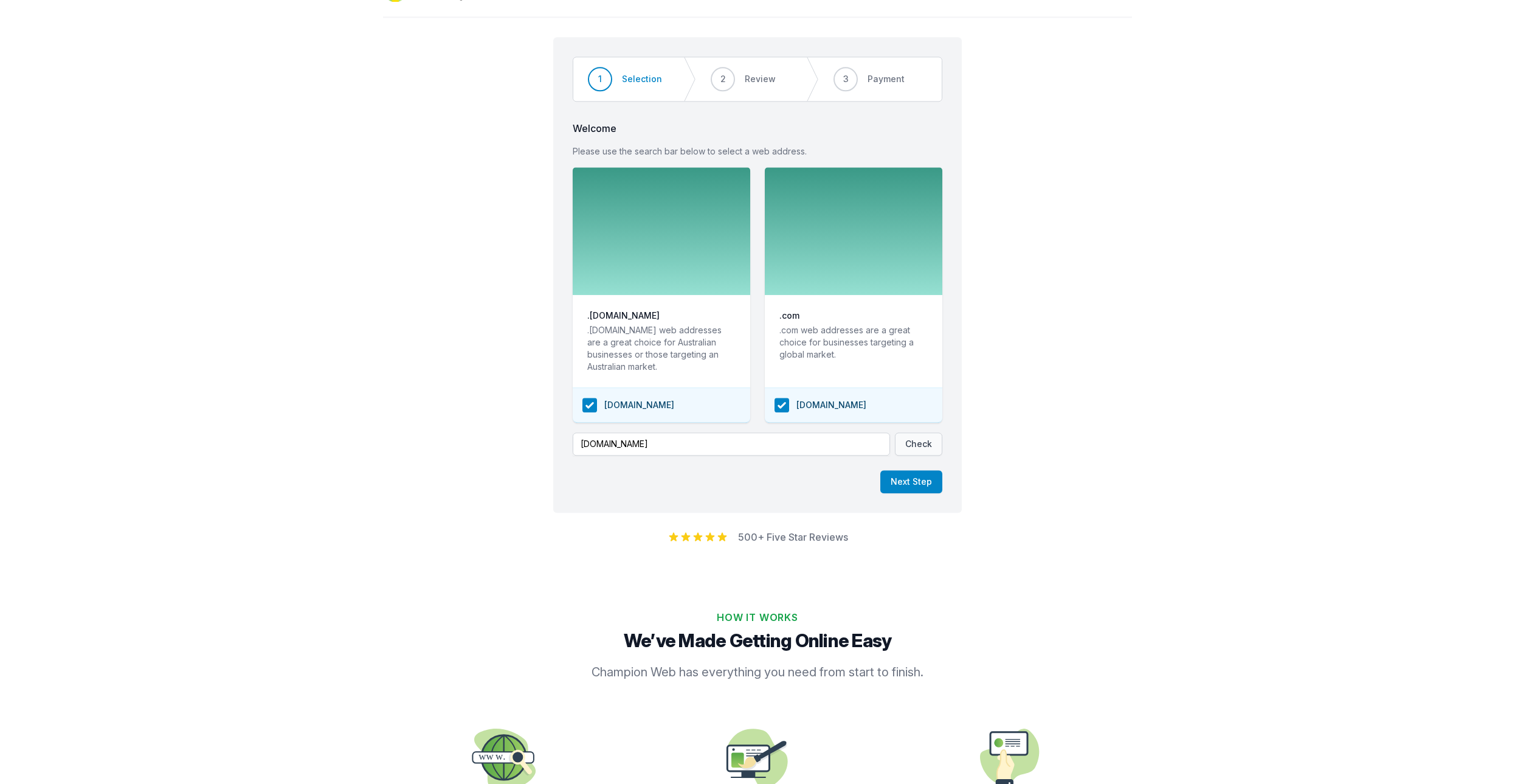
scroll to position [0, 0]
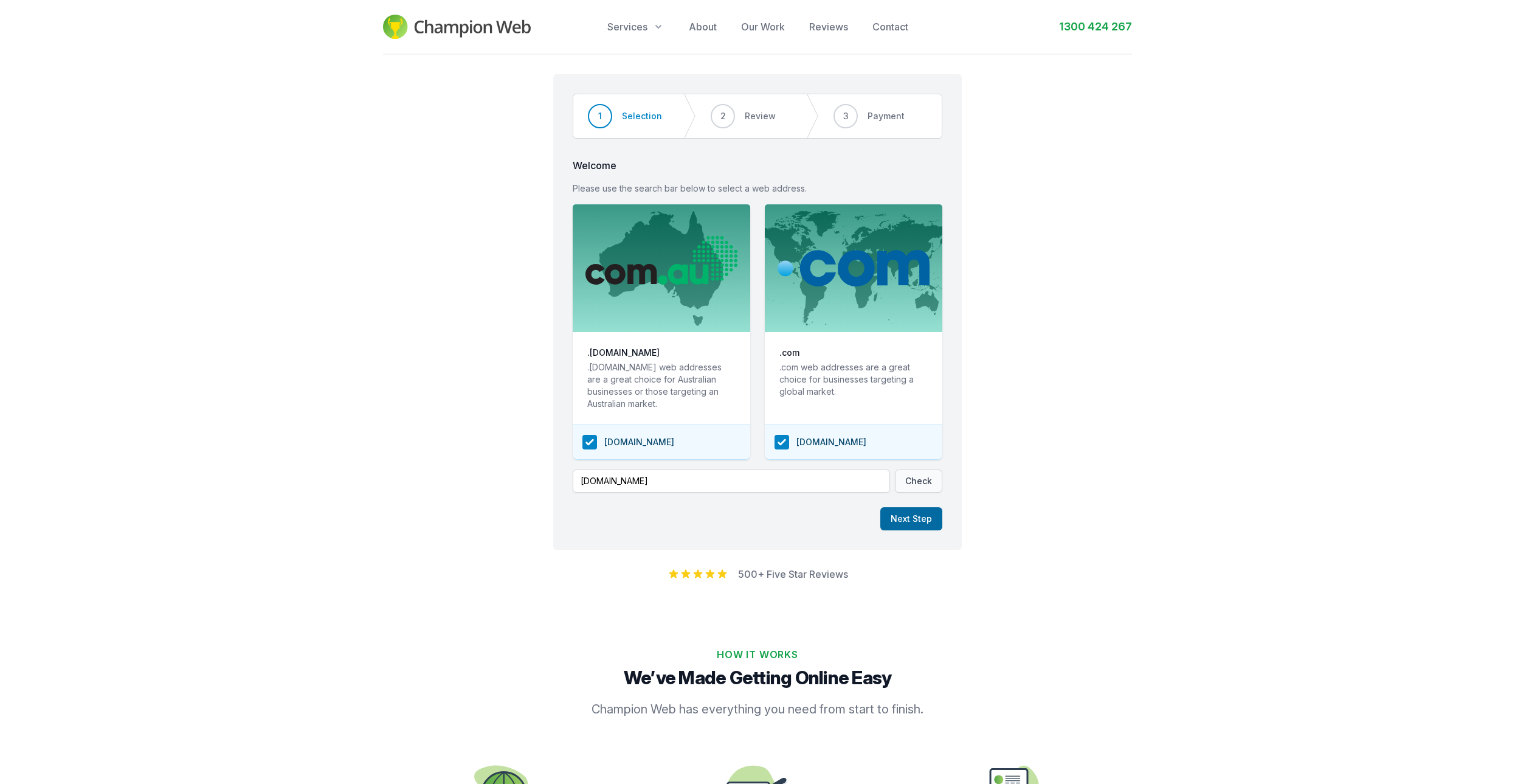
click at [893, 519] on button "Next Step" at bounding box center [911, 518] width 62 height 23
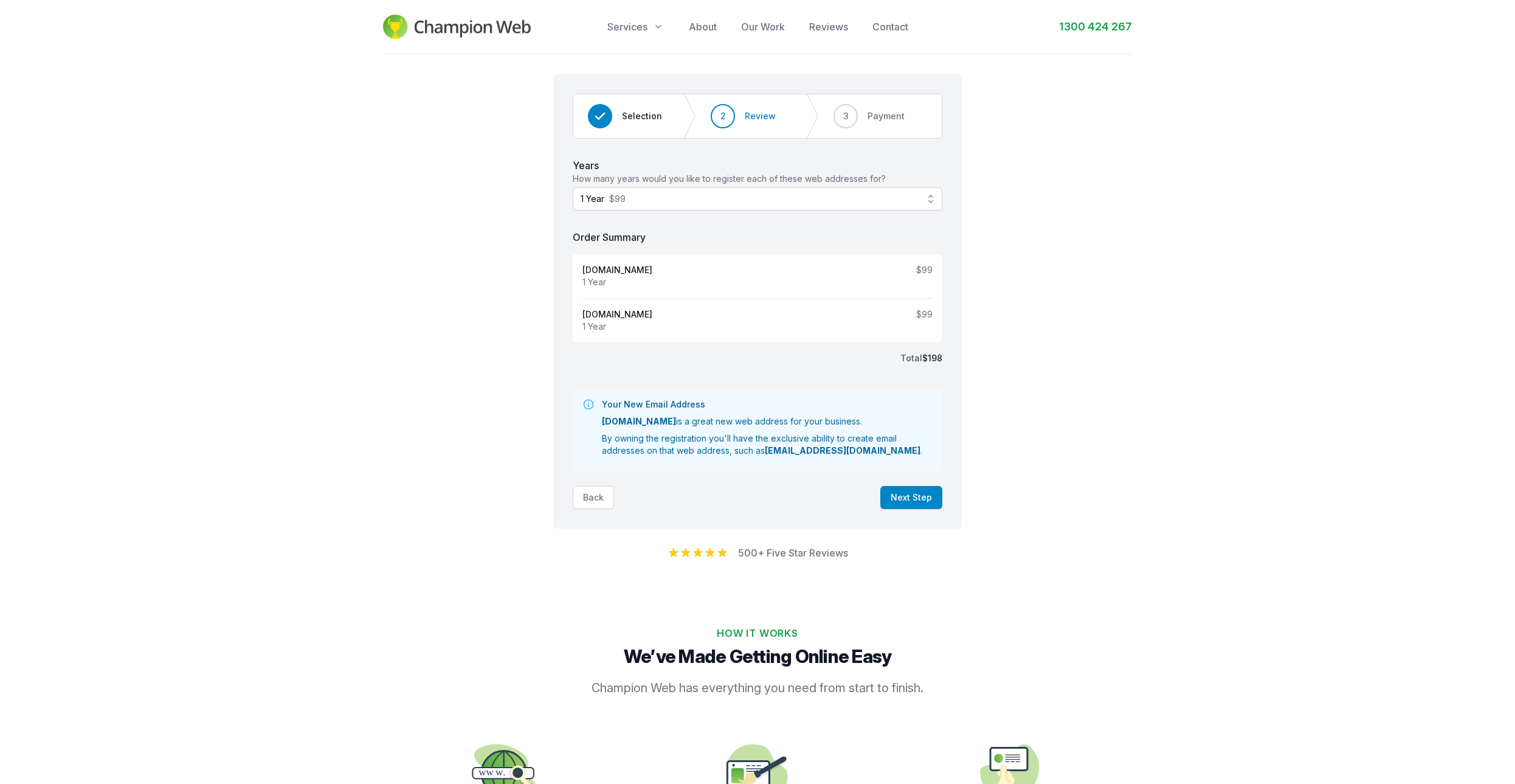
click at [599, 501] on button "Back" at bounding box center [594, 498] width 42 height 23
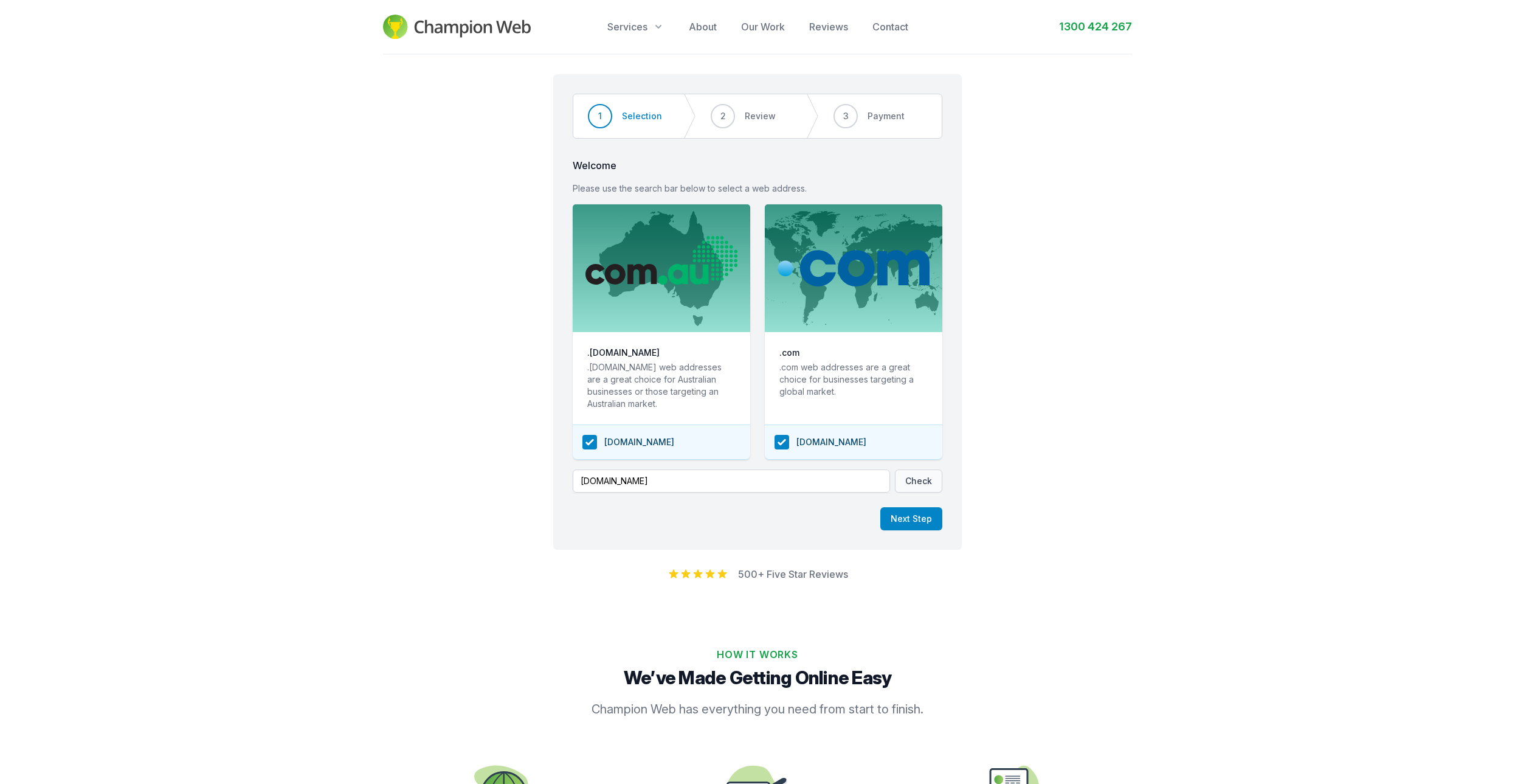
click at [594, 443] on div "[DOMAIN_NAME]" at bounding box center [658, 442] width 153 height 14
checkbox input "false"
click at [922, 525] on button "Next Step" at bounding box center [911, 518] width 62 height 23
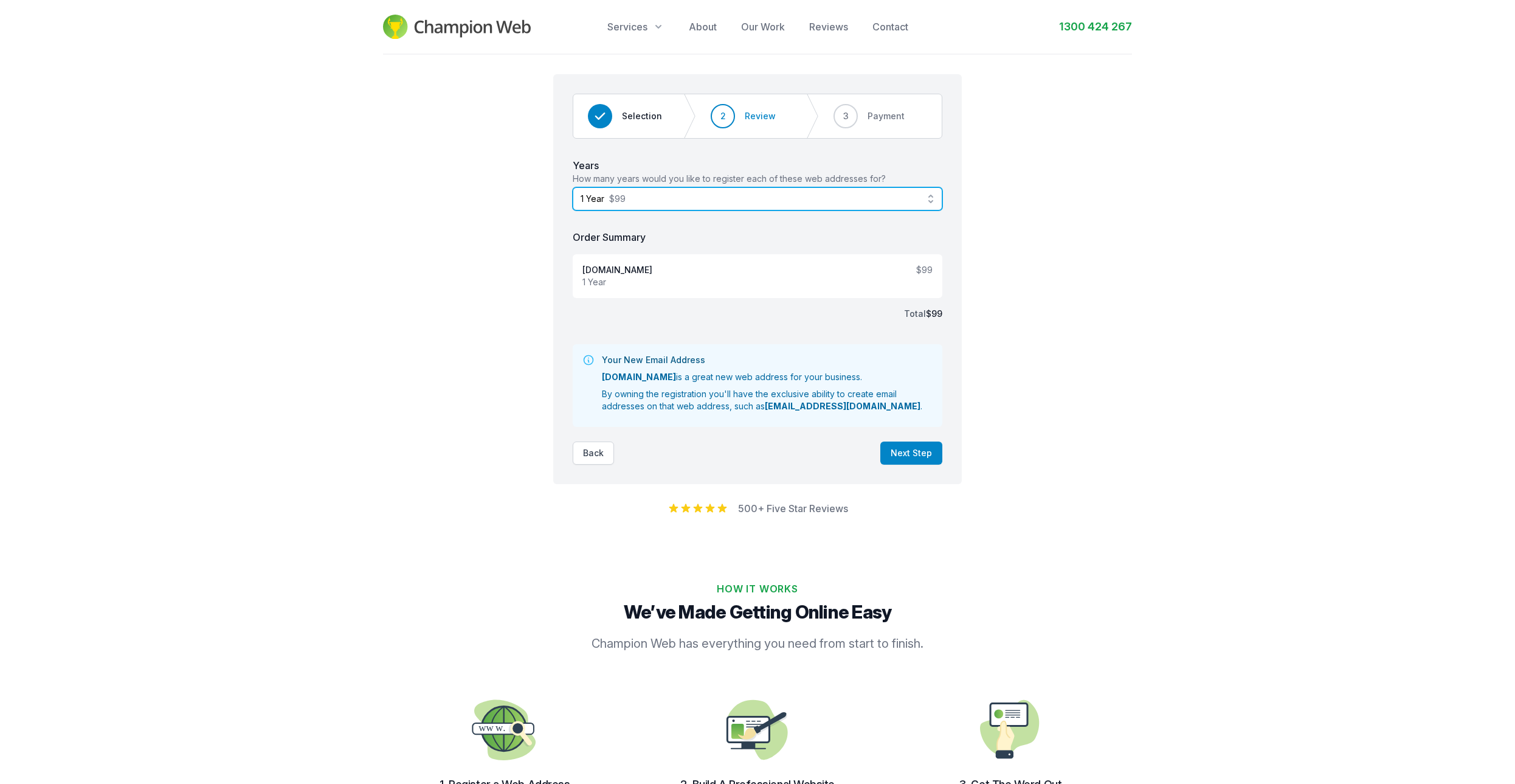
click at [903, 205] on button "1 Year $99" at bounding box center [758, 199] width 370 height 23
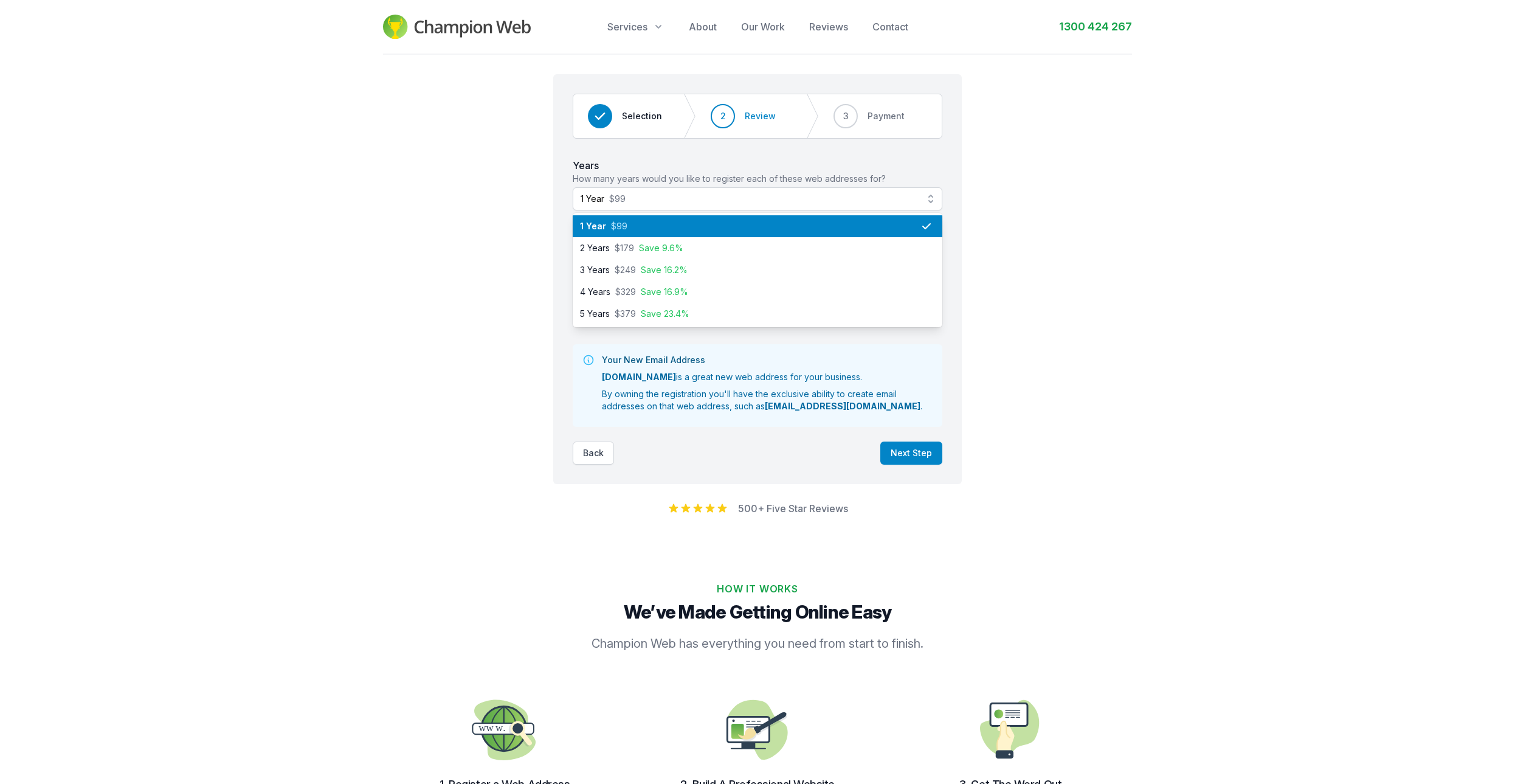
click at [831, 226] on div "1 Year $99" at bounding box center [750, 226] width 340 height 12
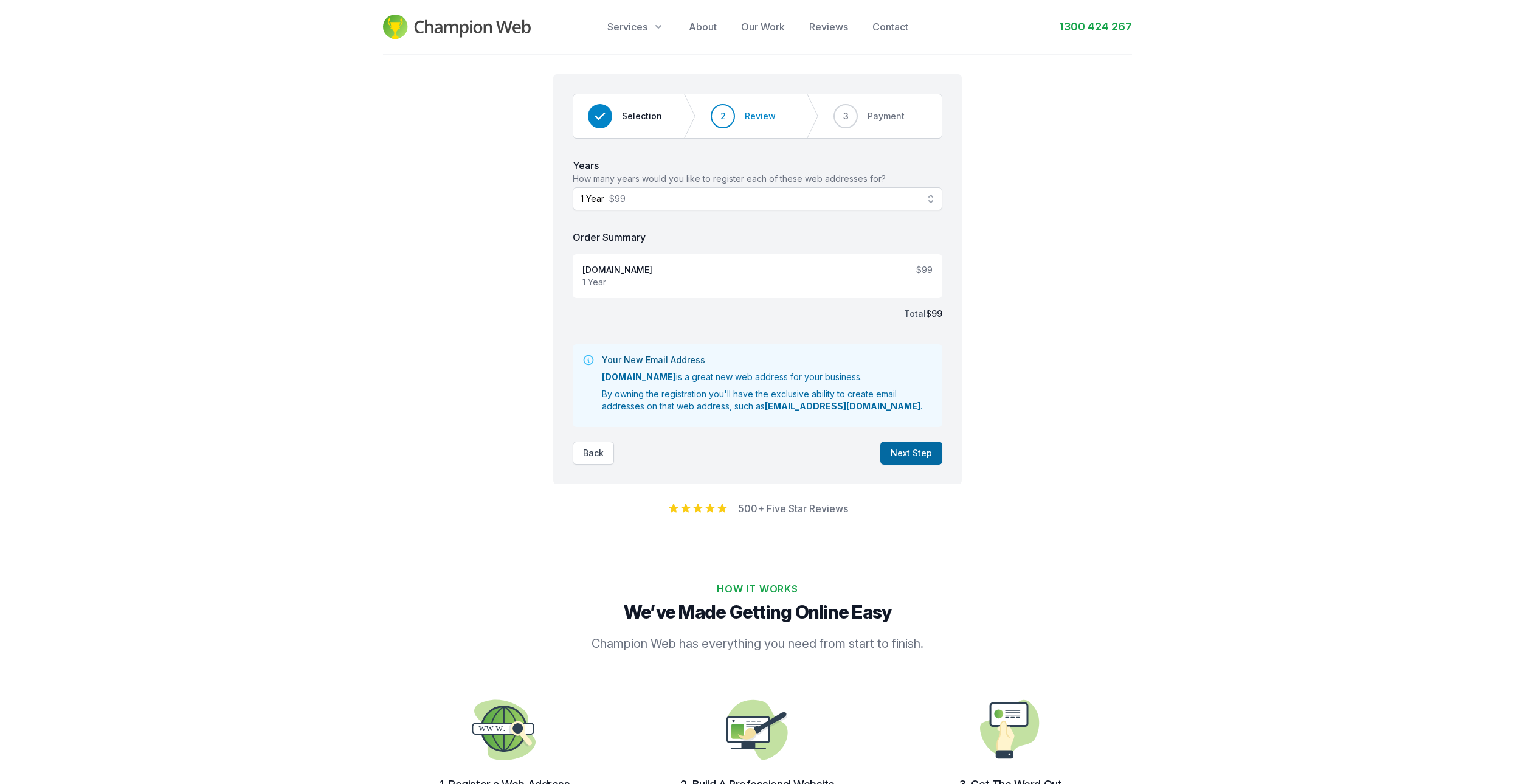
click at [915, 453] on button "Next Step" at bounding box center [911, 453] width 62 height 23
